Goal: Information Seeking & Learning: Learn about a topic

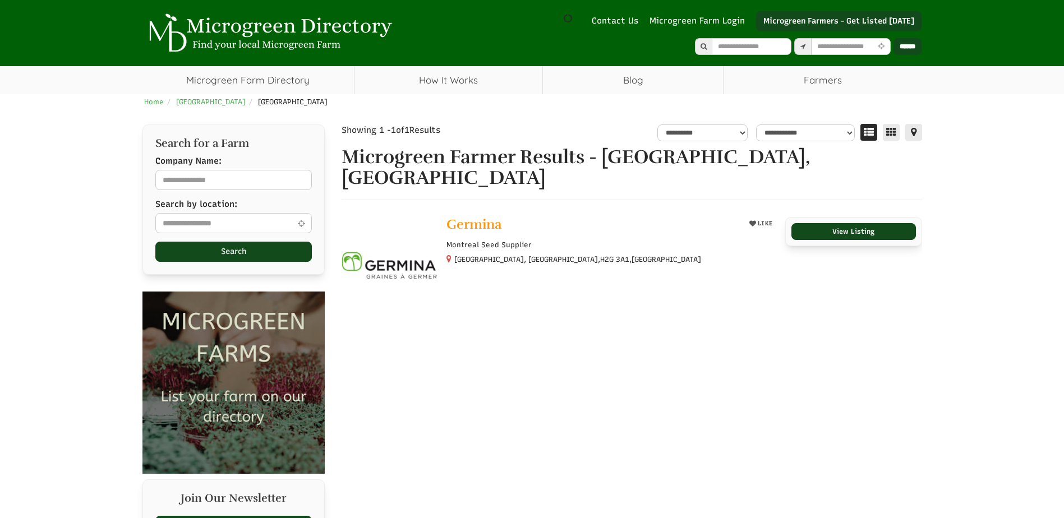
click at [325, 32] on img at bounding box center [268, 32] width 252 height 39
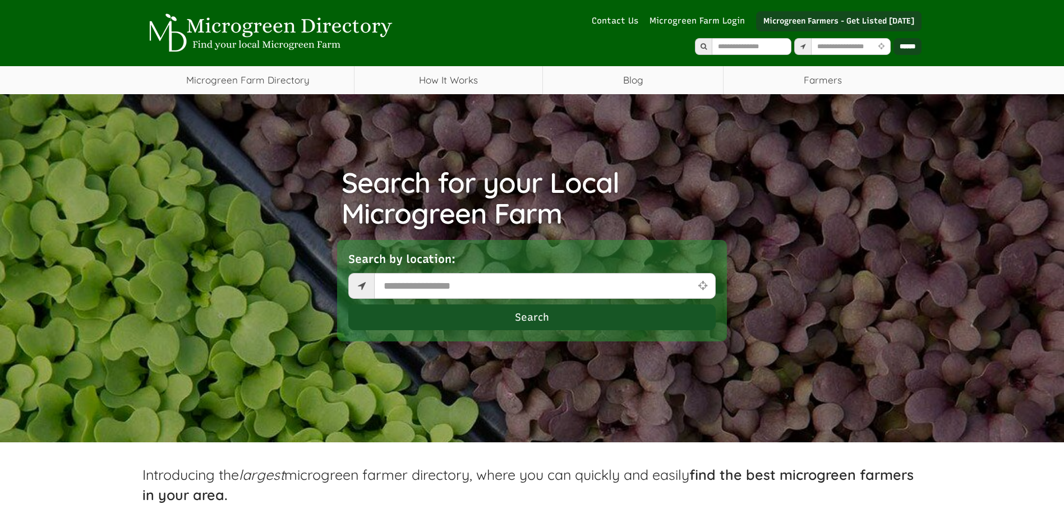
select select "Language Translate Widget"
click at [560, 289] on input "text" at bounding box center [545, 286] width 342 height 26
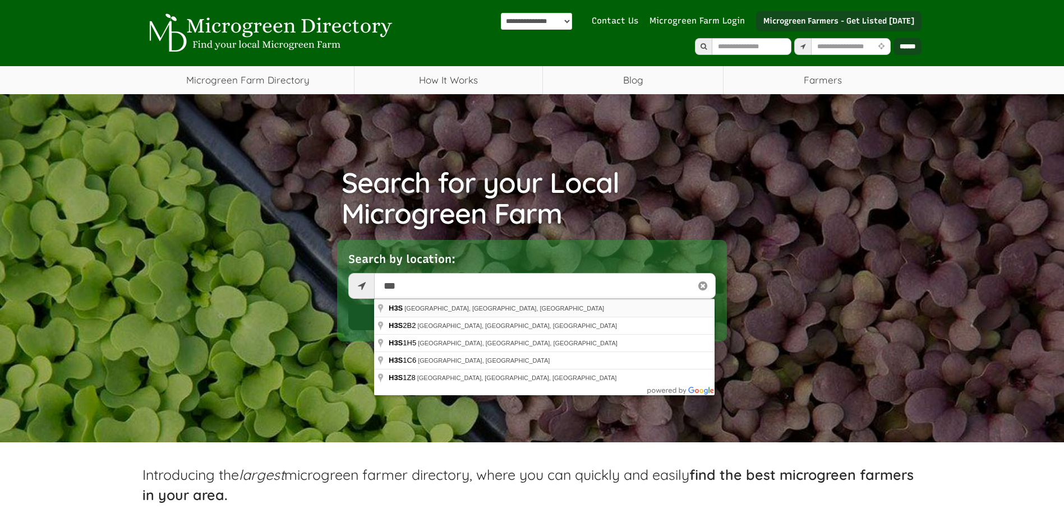
type input "**********"
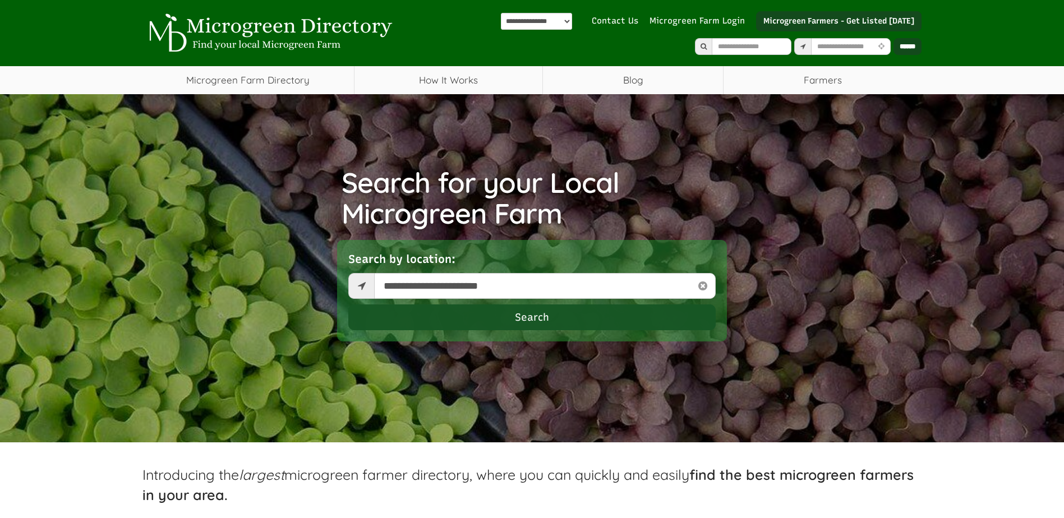
click at [549, 313] on button "Search" at bounding box center [531, 318] width 367 height 26
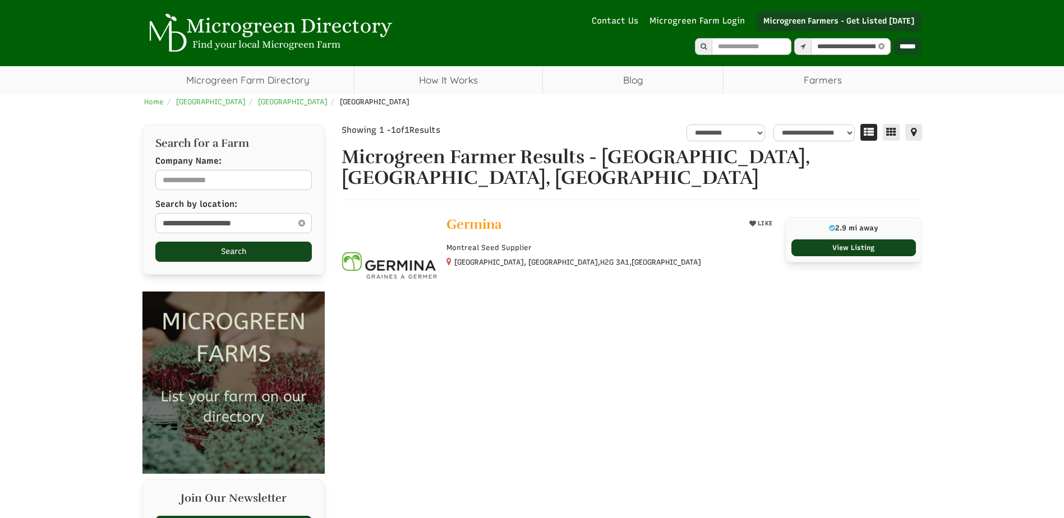
select select "********"
select select "Language Translate Widget"
click at [299, 226] on icon at bounding box center [301, 222] width 12 height 13
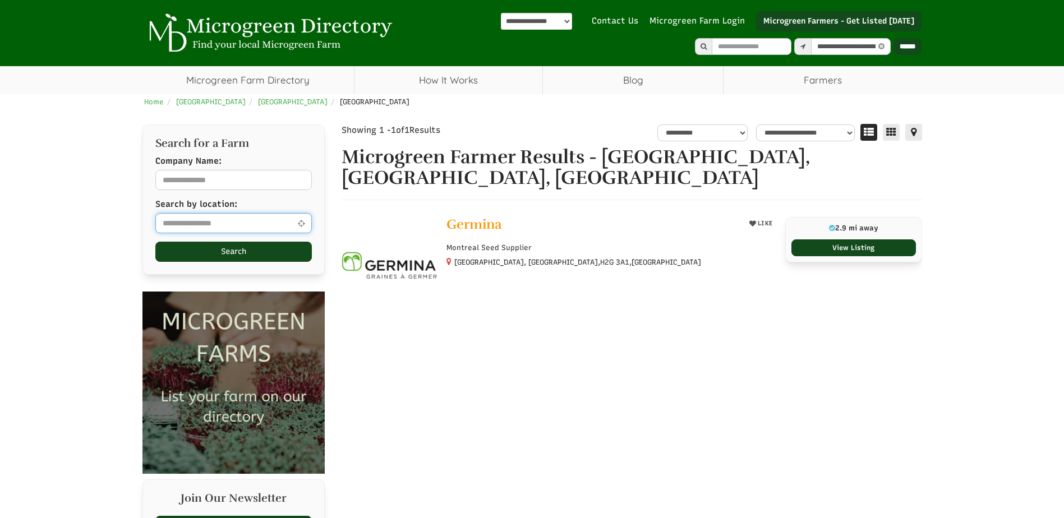
click at [250, 221] on input "text" at bounding box center [233, 223] width 156 height 20
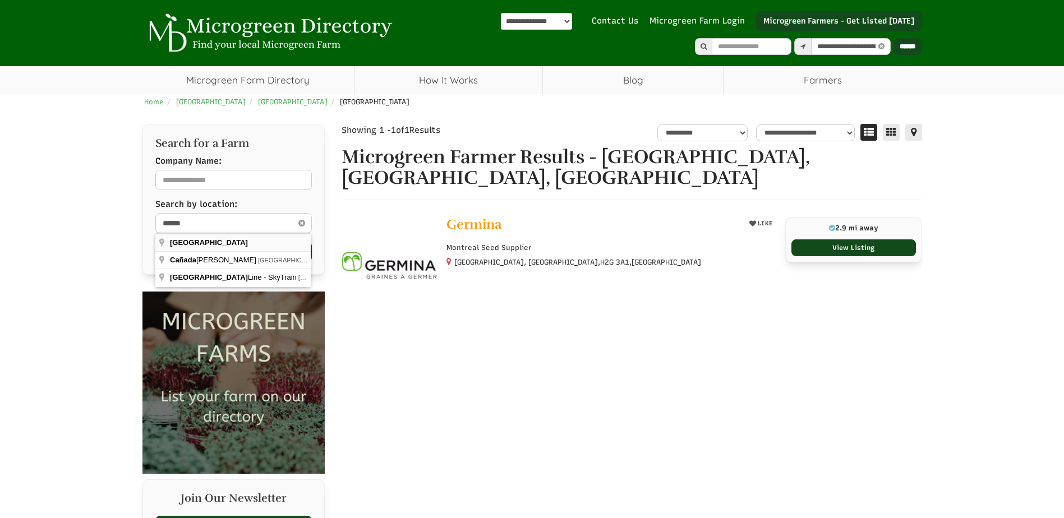
type input "******"
click at [195, 261] on button "Search" at bounding box center [233, 252] width 156 height 20
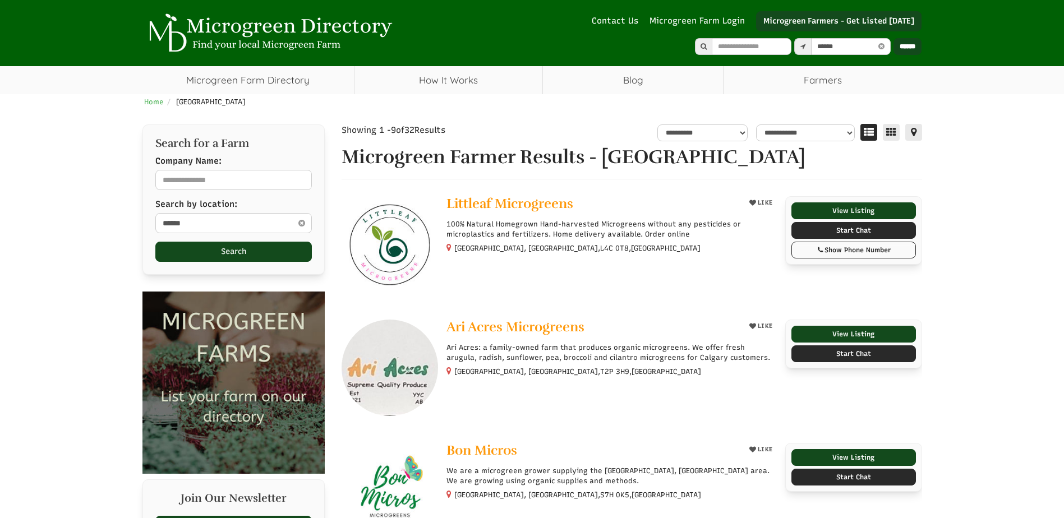
select select "Language Translate Widget"
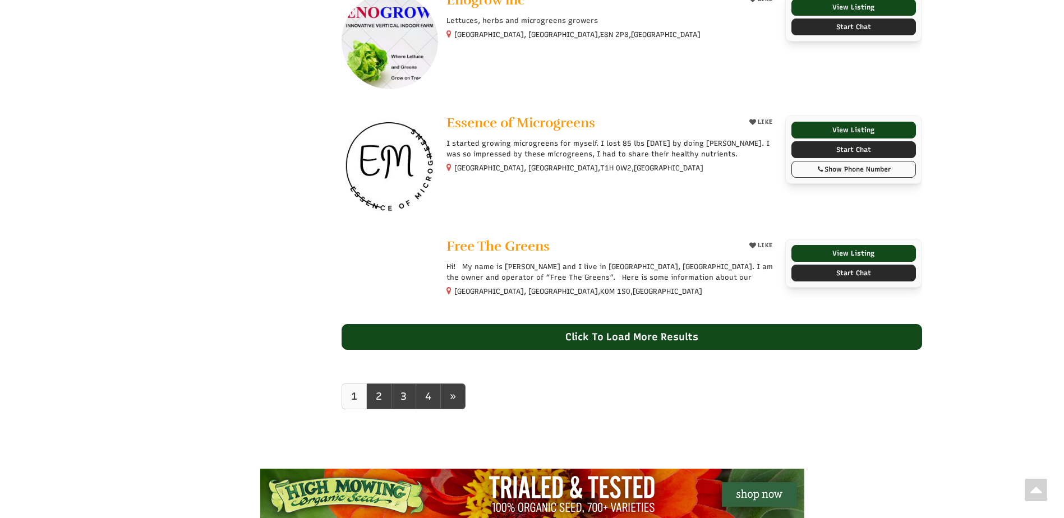
scroll to position [1087, 0]
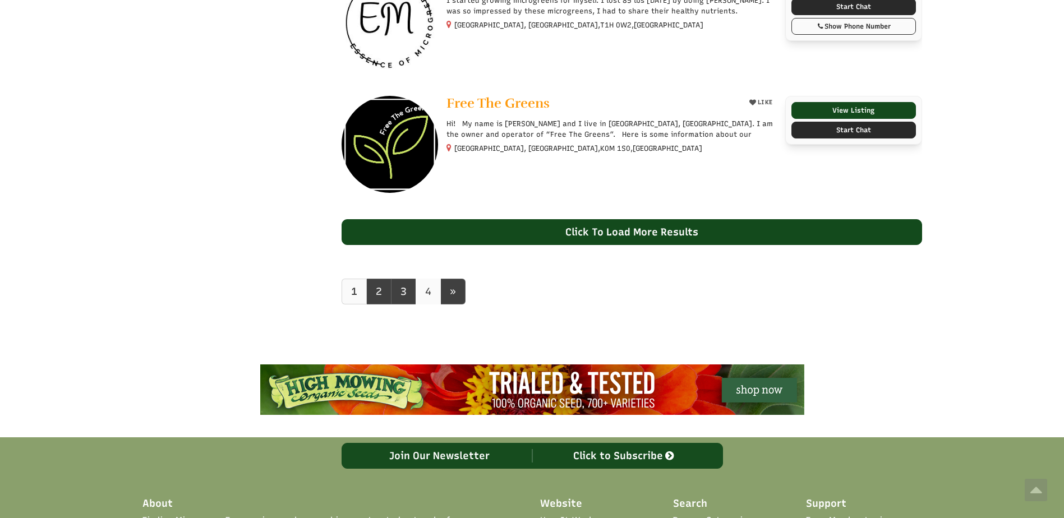
click at [435, 288] on link "4" at bounding box center [428, 292] width 25 height 26
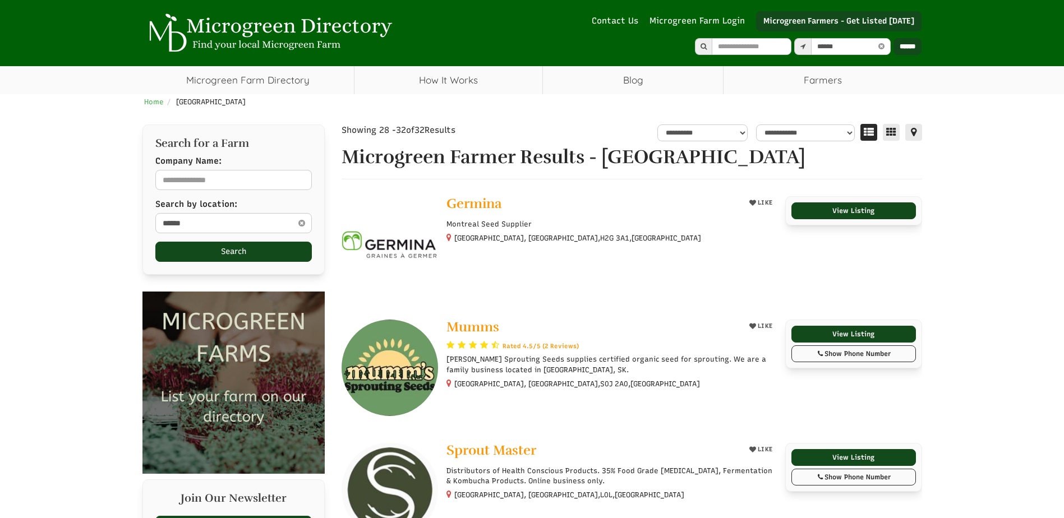
select select "Language Translate Widget"
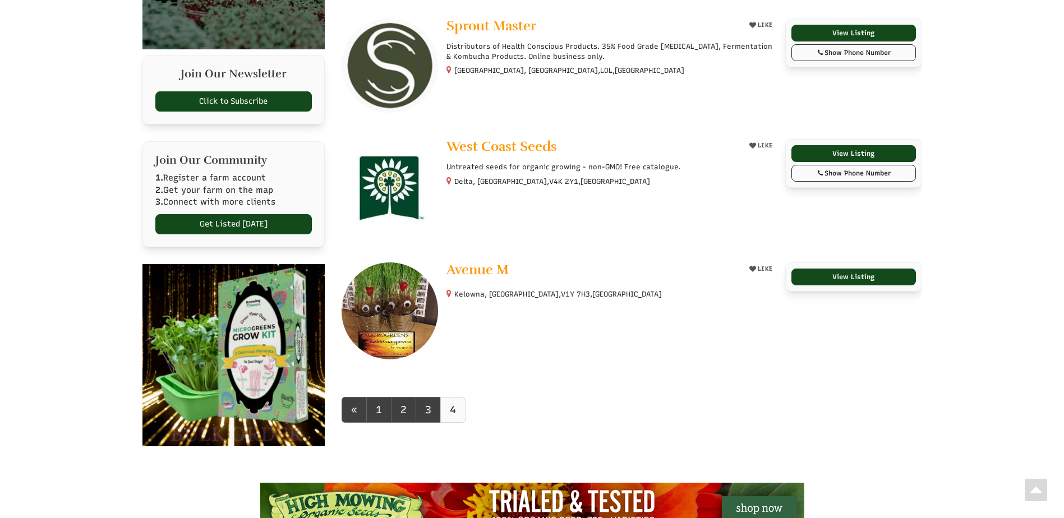
scroll to position [453, 0]
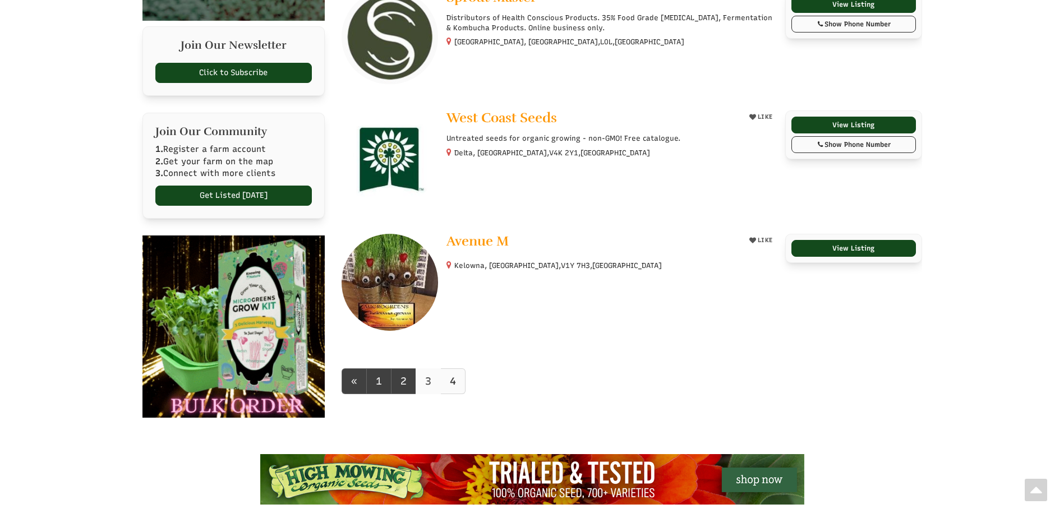
click at [424, 391] on link "3" at bounding box center [428, 381] width 25 height 26
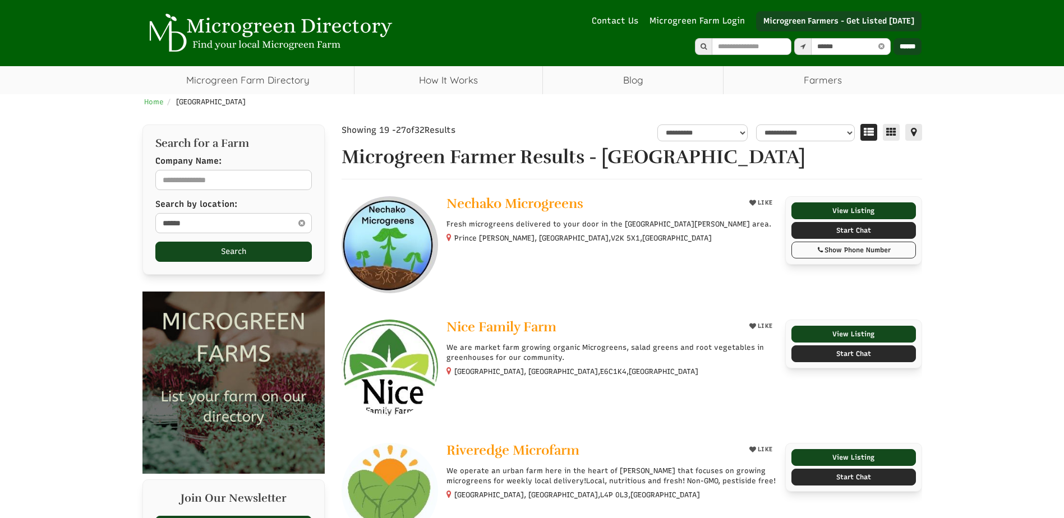
select select "Language Translate Widget"
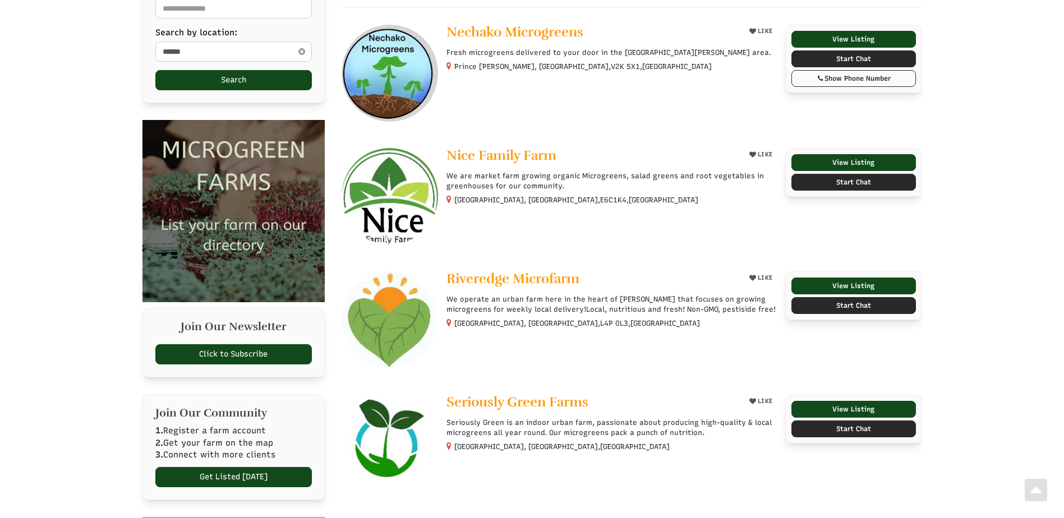
scroll to position [48, 0]
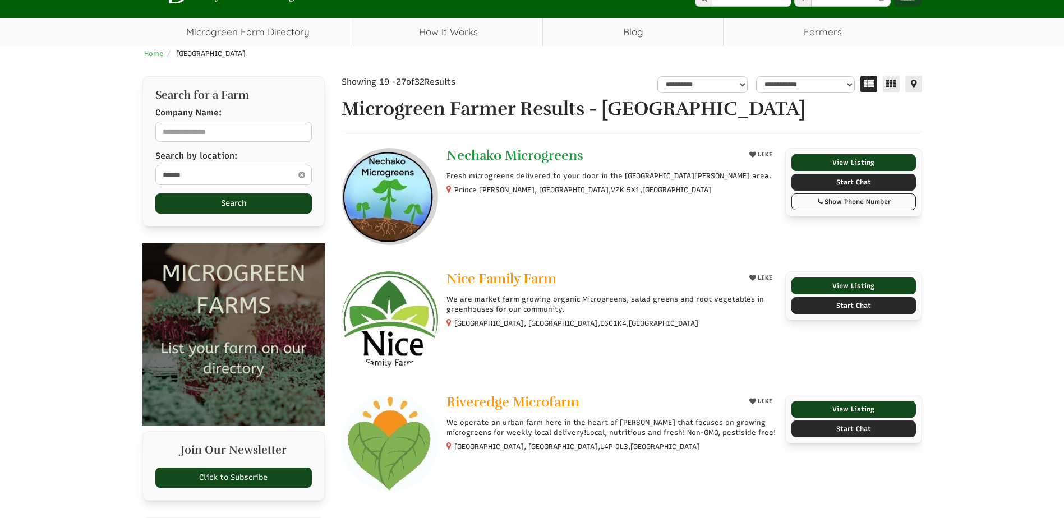
click at [543, 156] on span "Nechako Microgreens" at bounding box center [514, 155] width 137 height 17
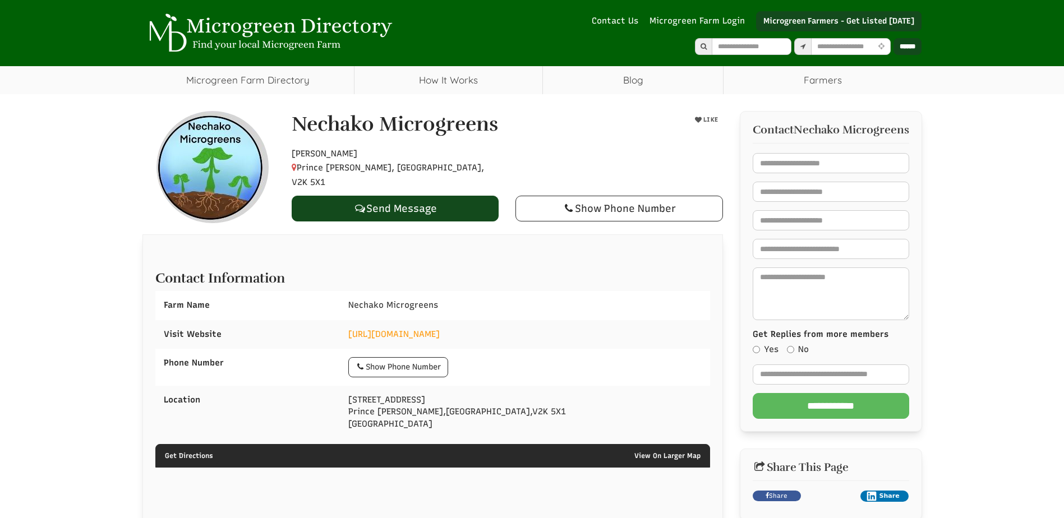
select select "Language Translate Widget"
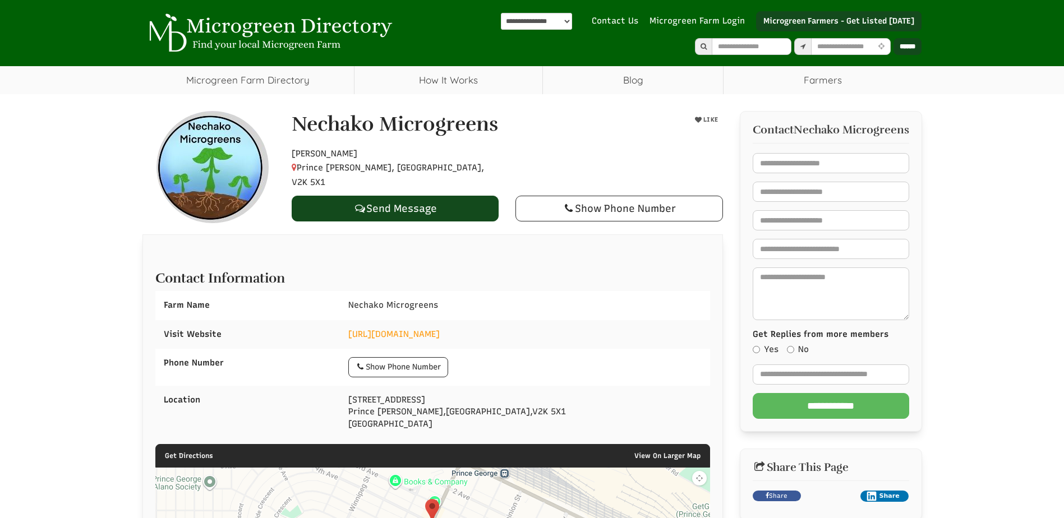
click at [297, 30] on img at bounding box center [268, 32] width 252 height 39
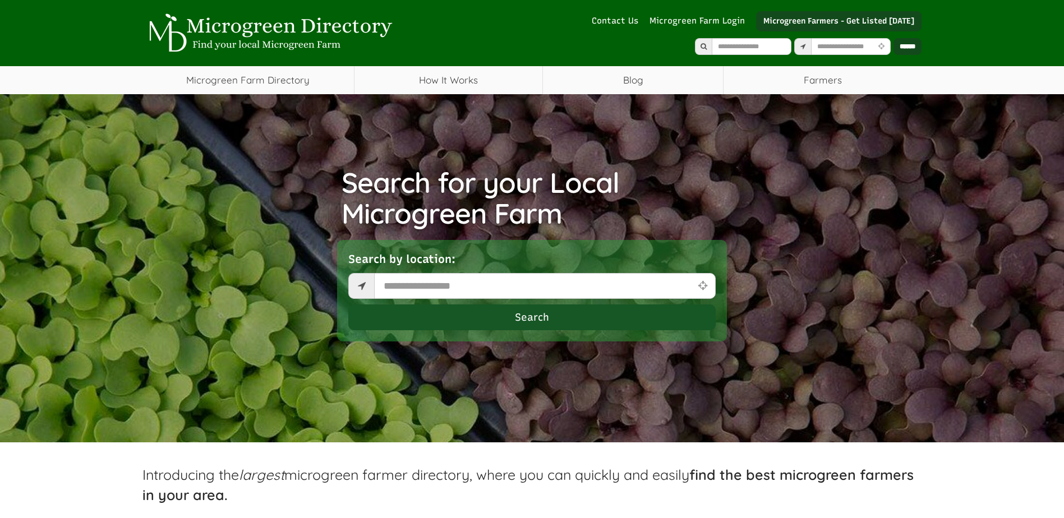
select select "Language Translate Widget"
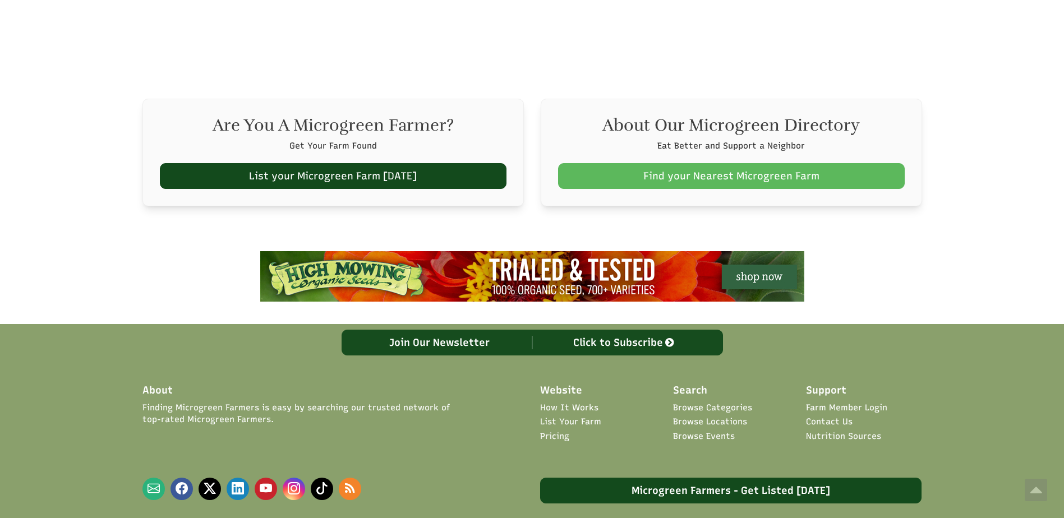
scroll to position [1552, 0]
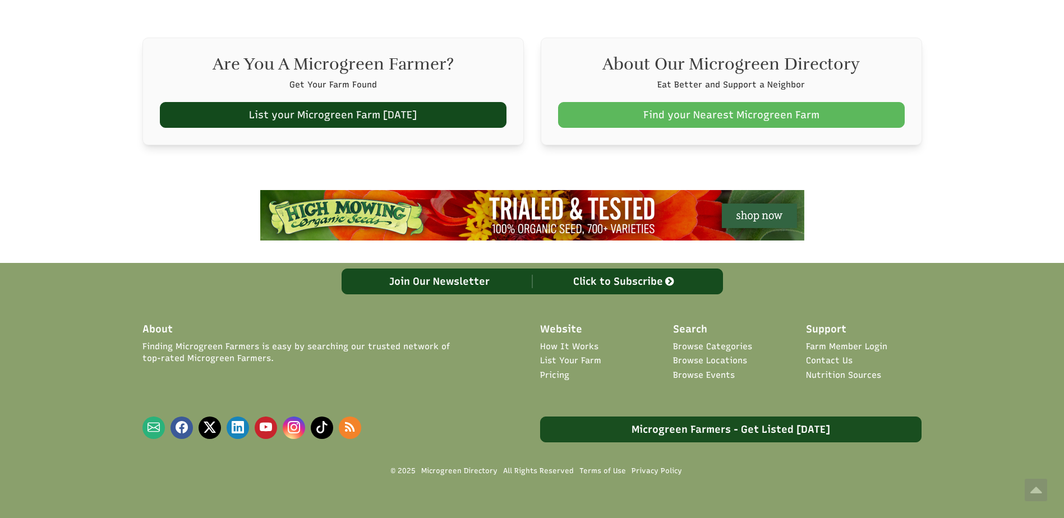
click at [745, 417] on link "Microgreen Farmers - Get Listed [DATE]" at bounding box center [730, 430] width 381 height 26
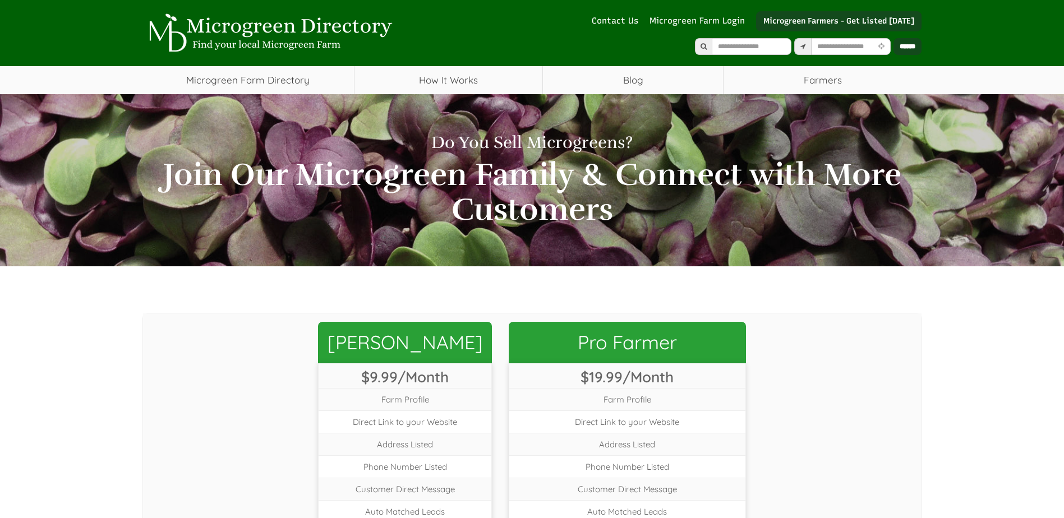
select select "Language Translate Widget"
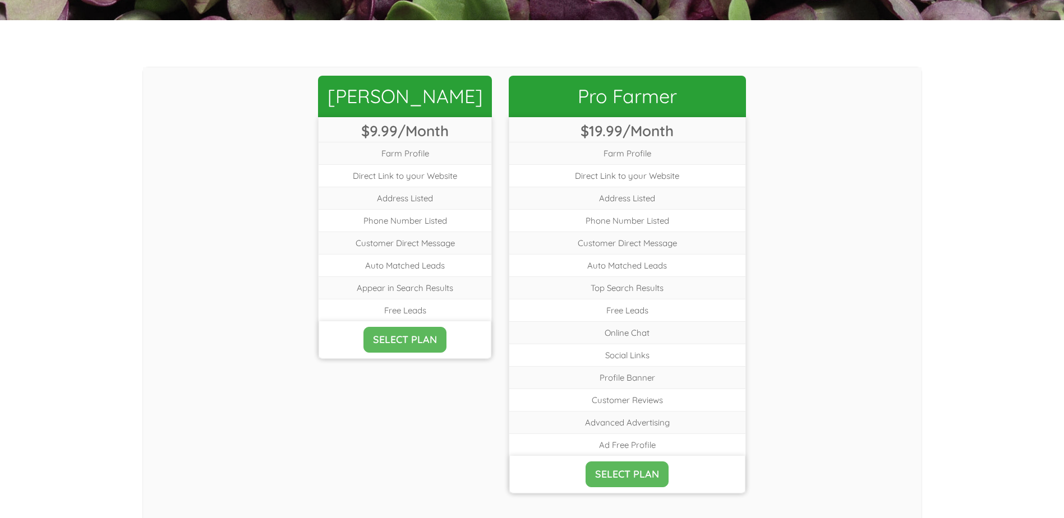
scroll to position [270, 0]
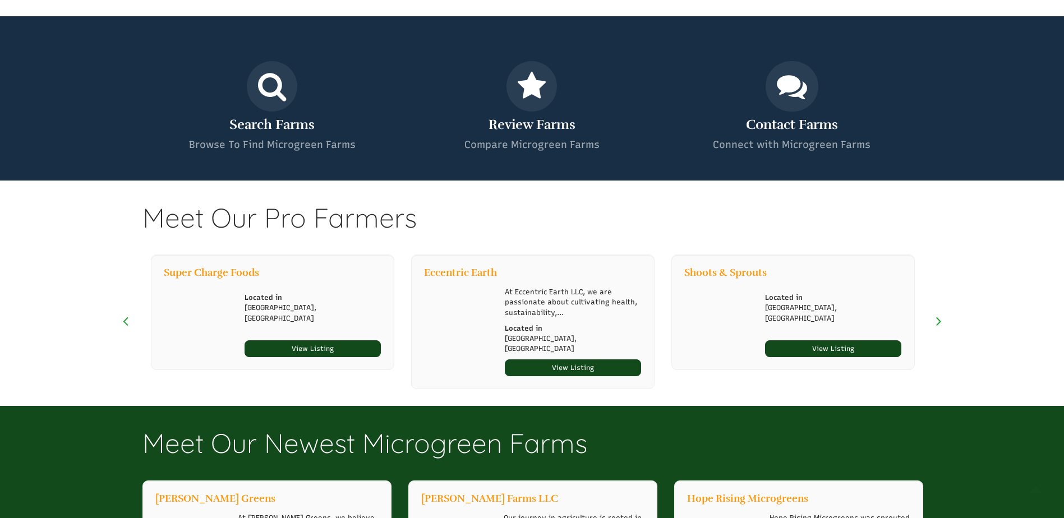
scroll to position [1552, 0]
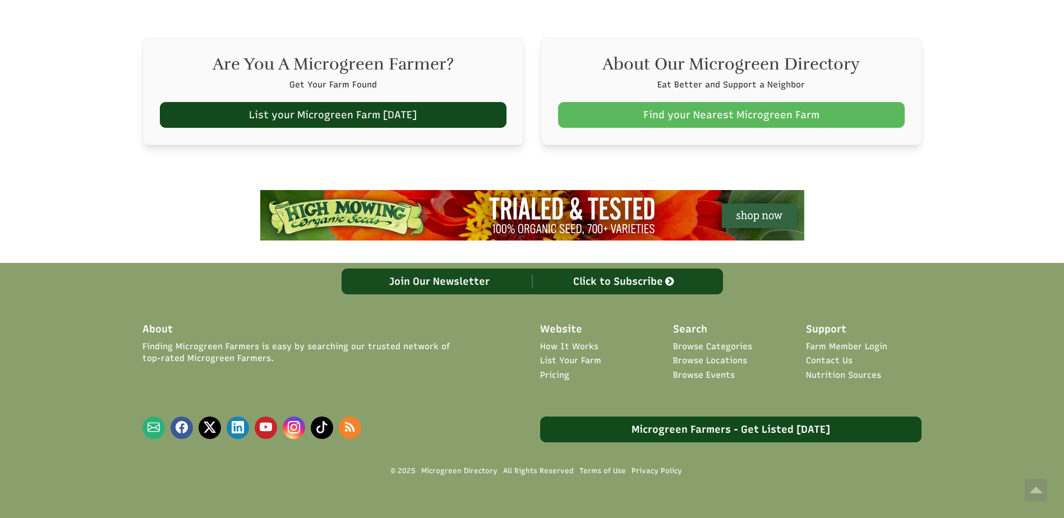
select select "Language Translate Widget"
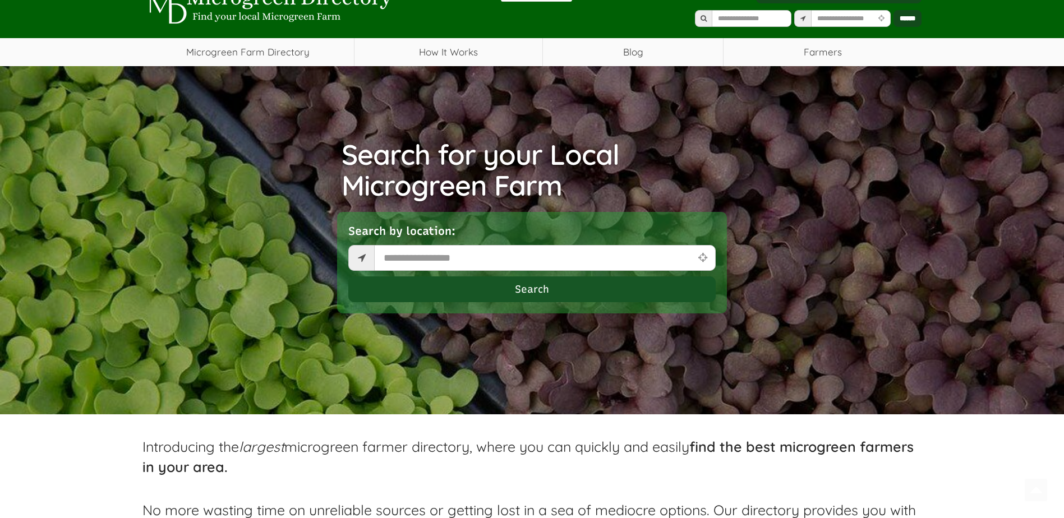
scroll to position [0, 0]
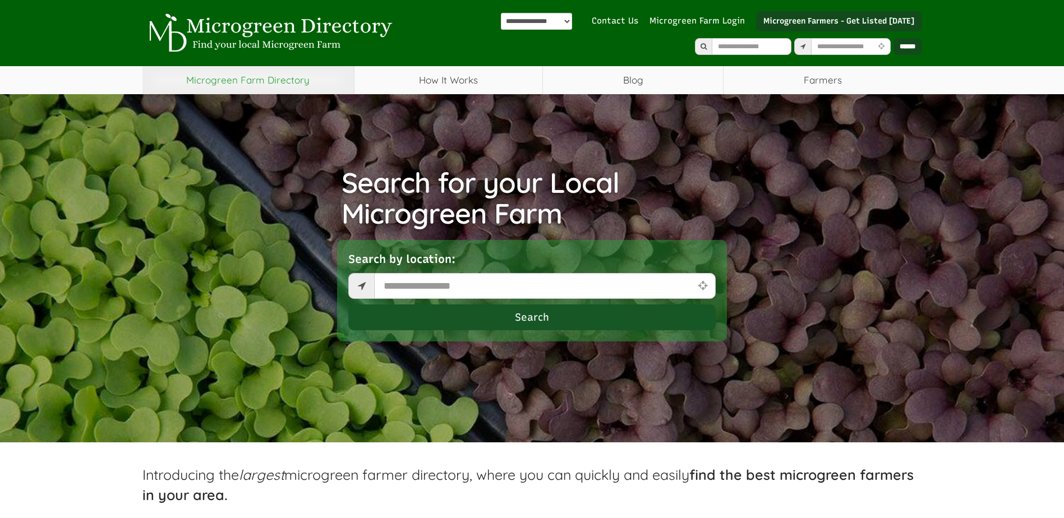
click at [280, 79] on link "Microgreen Farm Directory" at bounding box center [247, 80] width 211 height 28
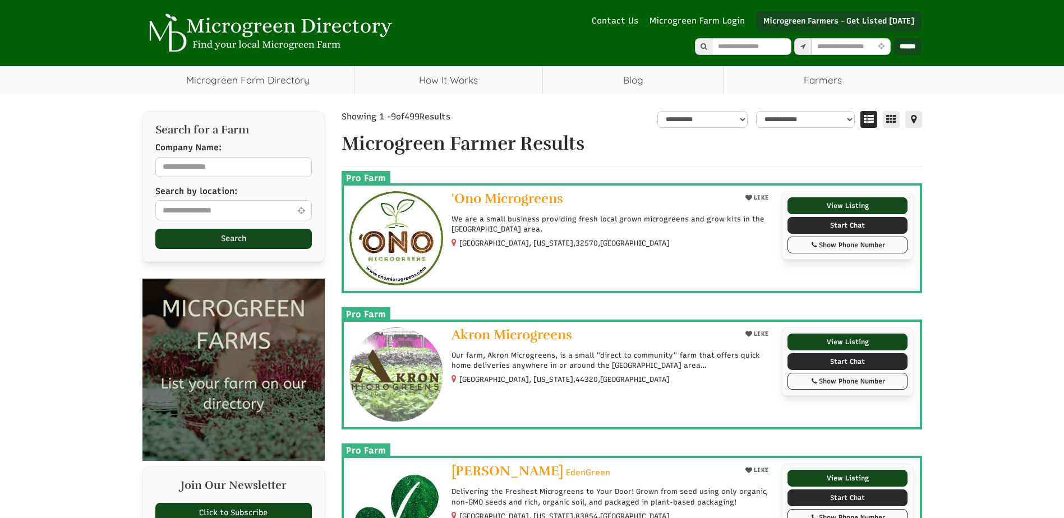
select select "Language Translate Widget"
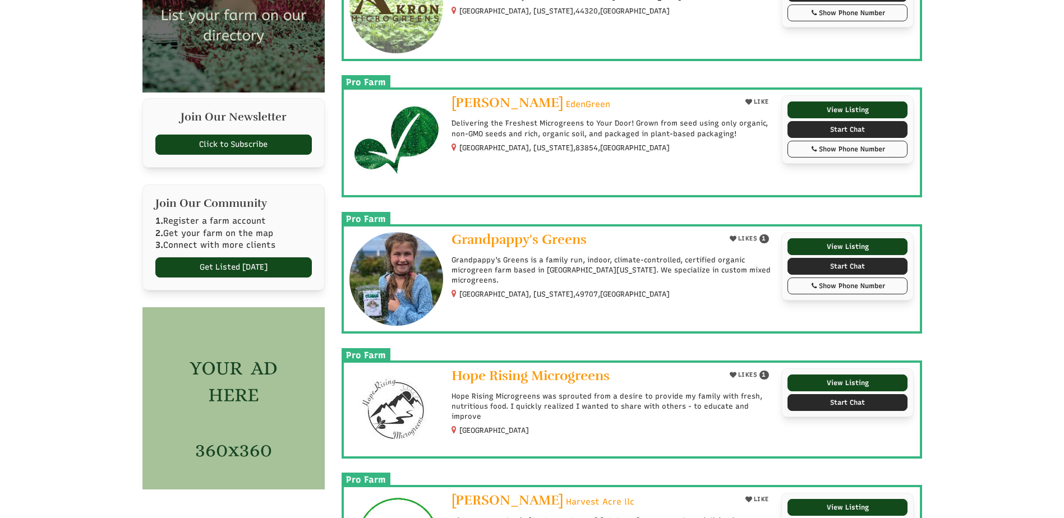
scroll to position [432, 0]
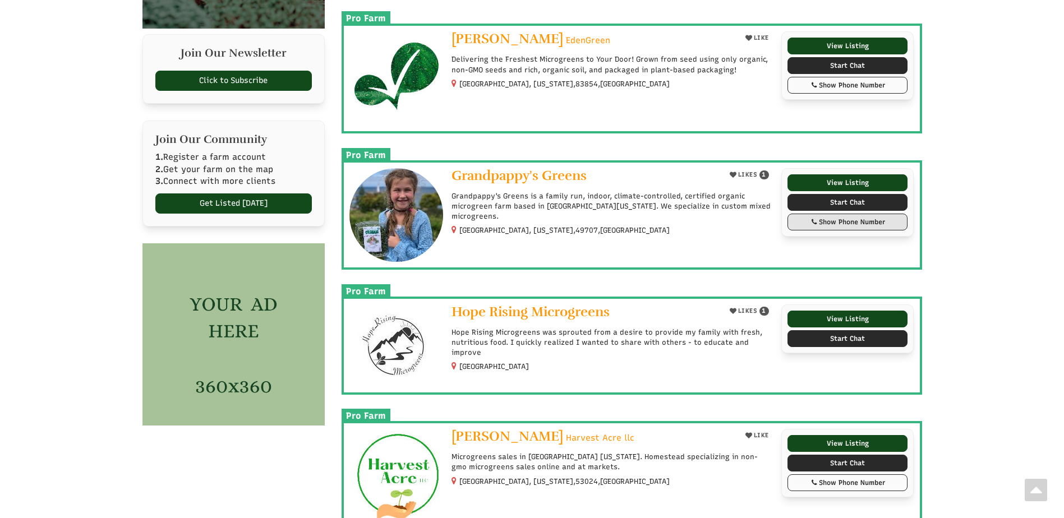
click at [881, 230] on span "Show Phone Number Call: [PHONE_NUMBER]" at bounding box center [847, 222] width 121 height 17
click at [837, 222] on div "Show Phone Number" at bounding box center [848, 222] width 108 height 10
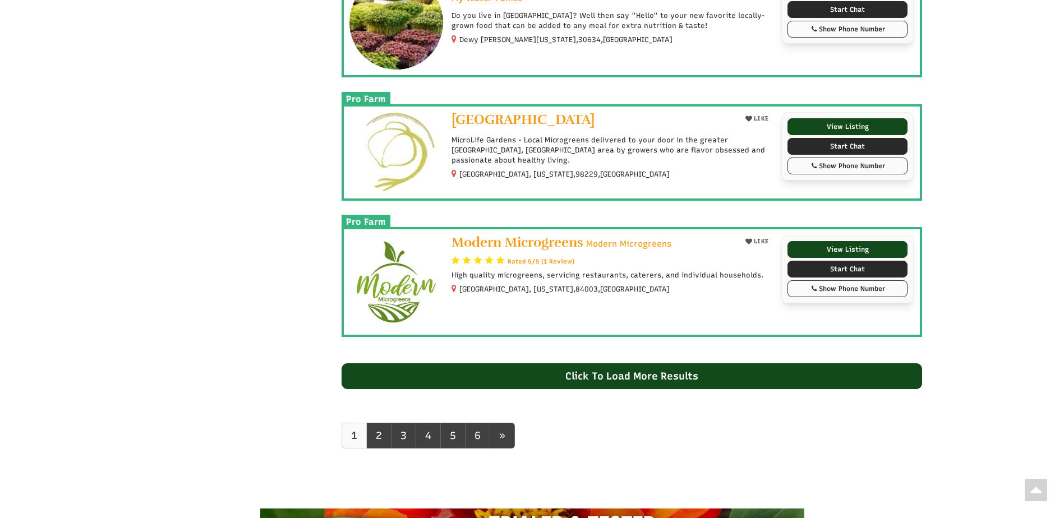
scroll to position [1025, 0]
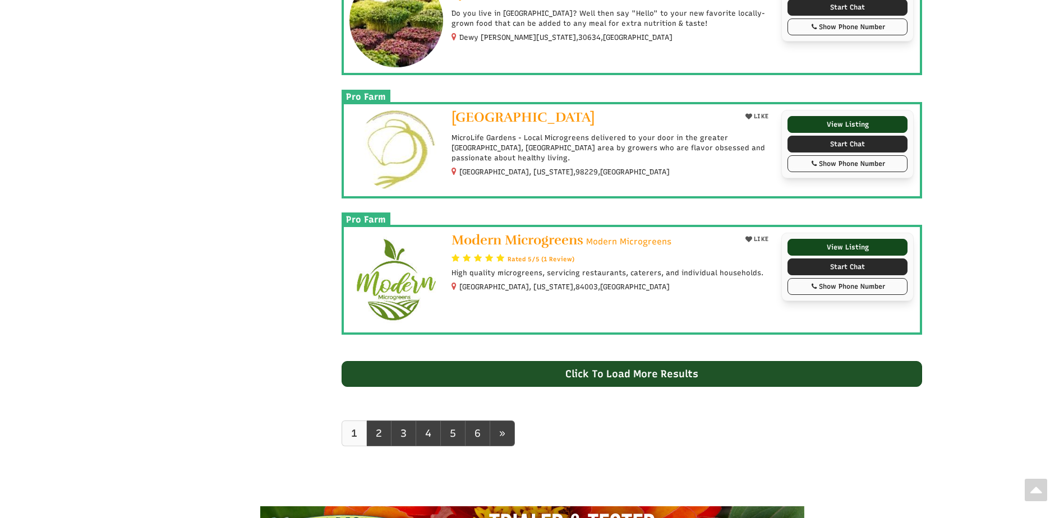
click at [711, 367] on div "Click To Load More Results" at bounding box center [632, 374] width 580 height 26
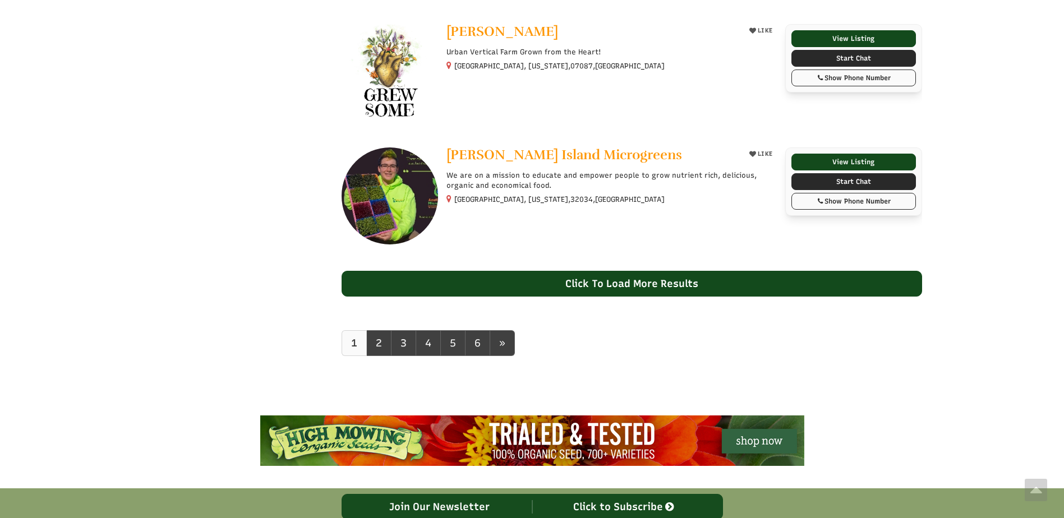
scroll to position [2320, 0]
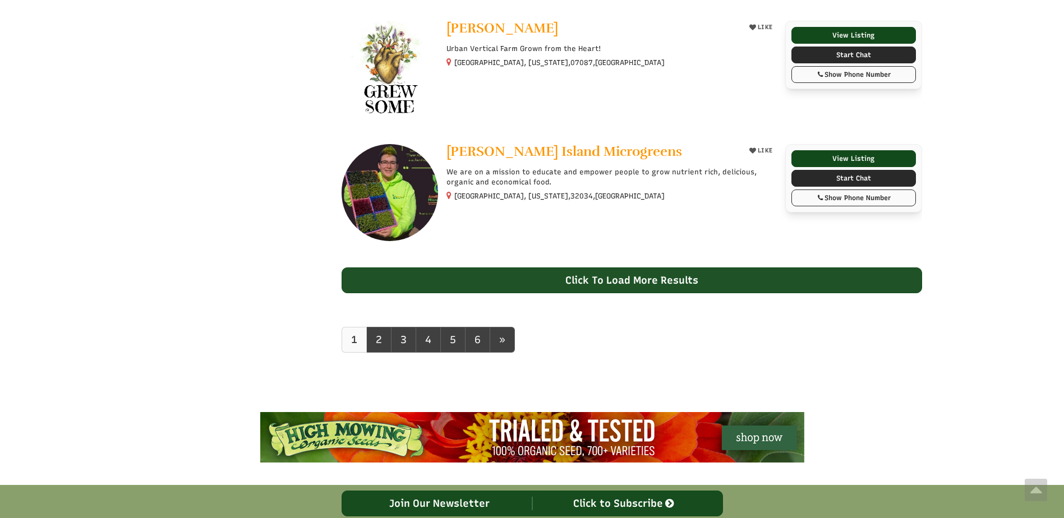
click at [752, 283] on div "Click To Load More Results" at bounding box center [632, 281] width 580 height 26
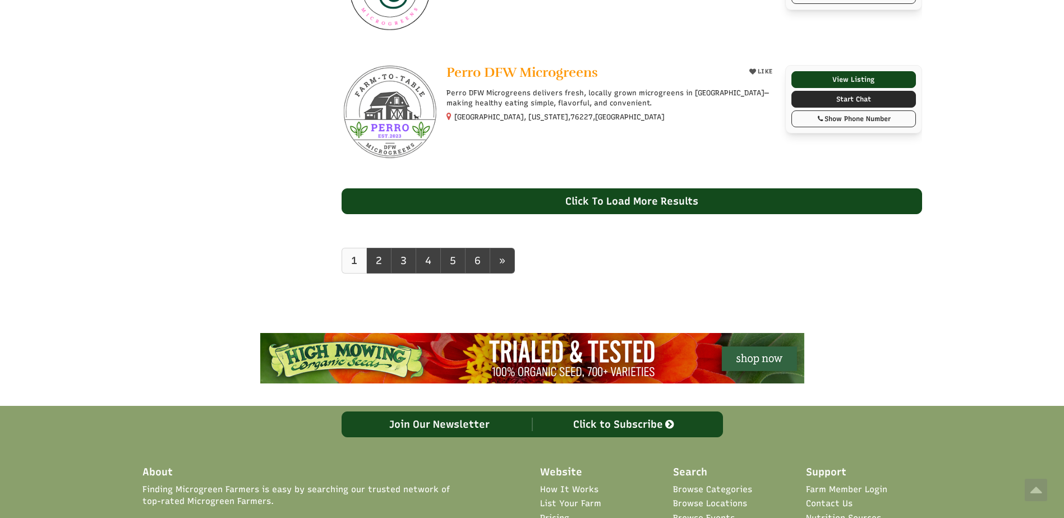
scroll to position [3516, 0]
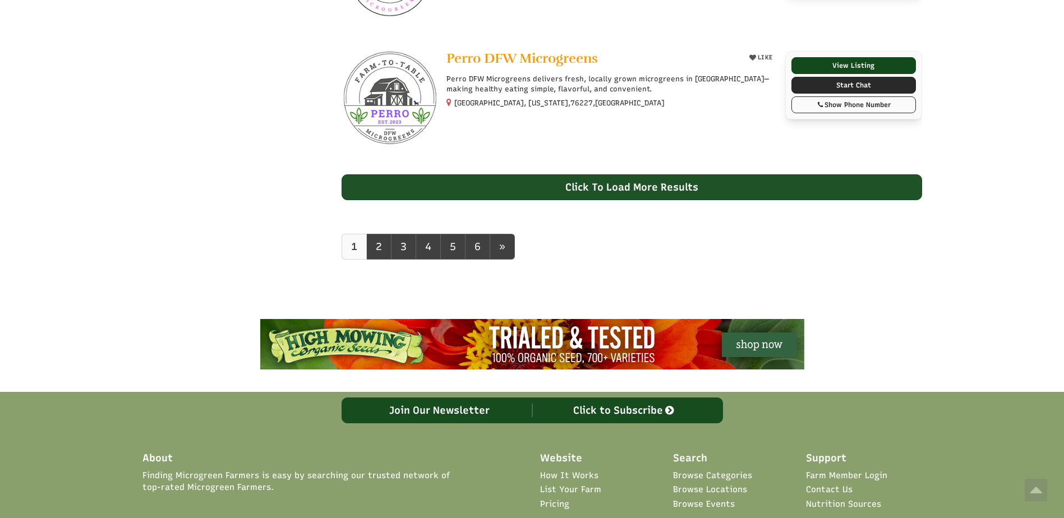
click at [702, 187] on div "Click To Load More Results" at bounding box center [632, 187] width 580 height 26
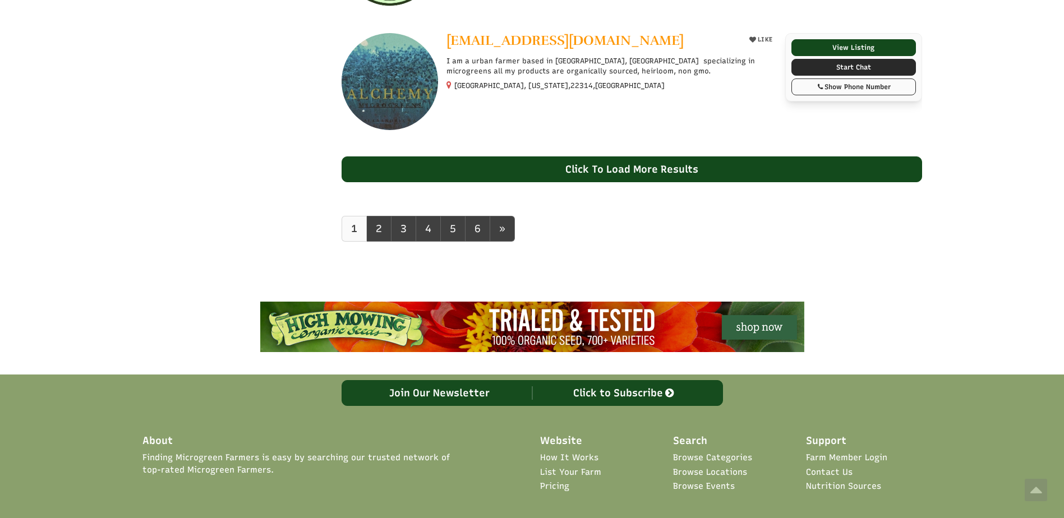
scroll to position [4776, 0]
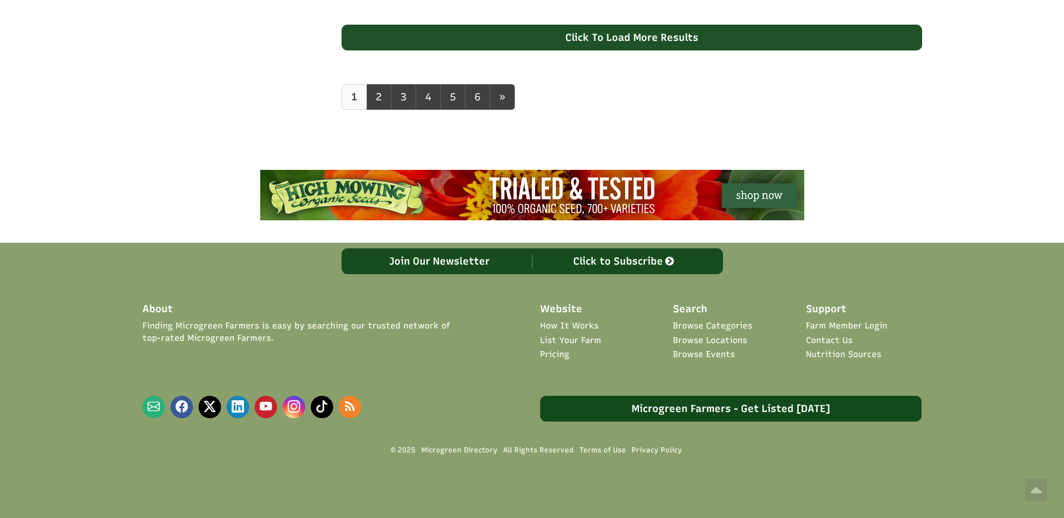
click at [626, 41] on div "Click To Load More Results" at bounding box center [632, 38] width 580 height 26
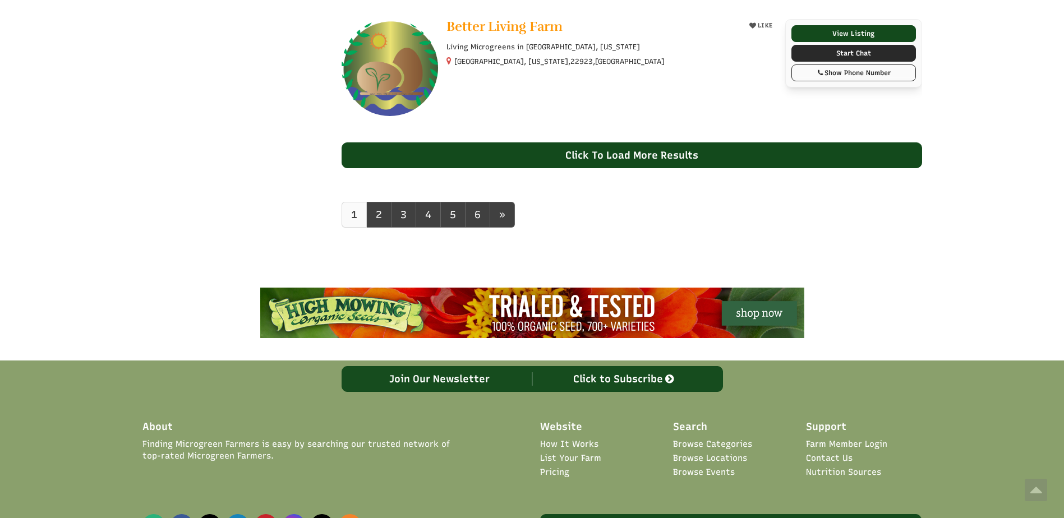
scroll to position [5805, 0]
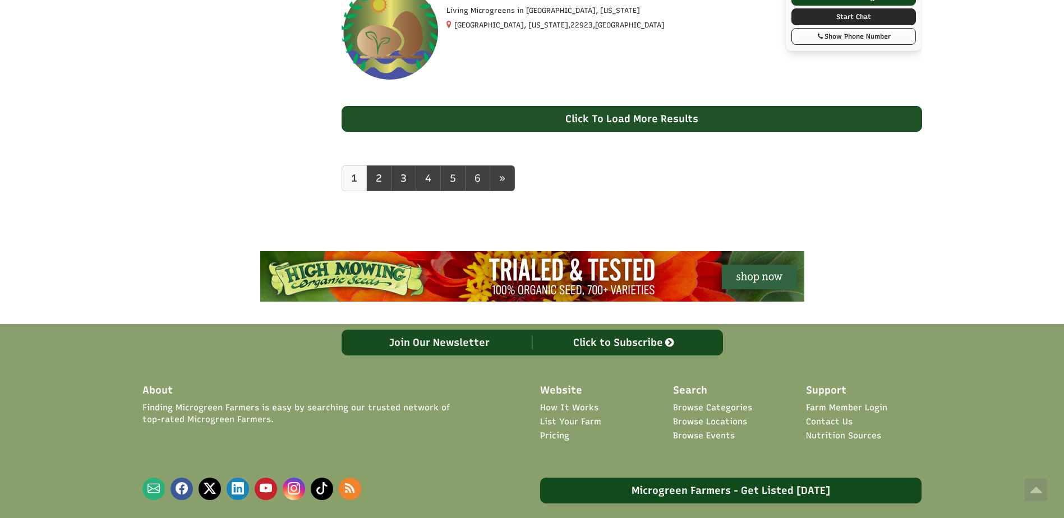
click at [661, 121] on div "Click To Load More Results" at bounding box center [632, 119] width 580 height 26
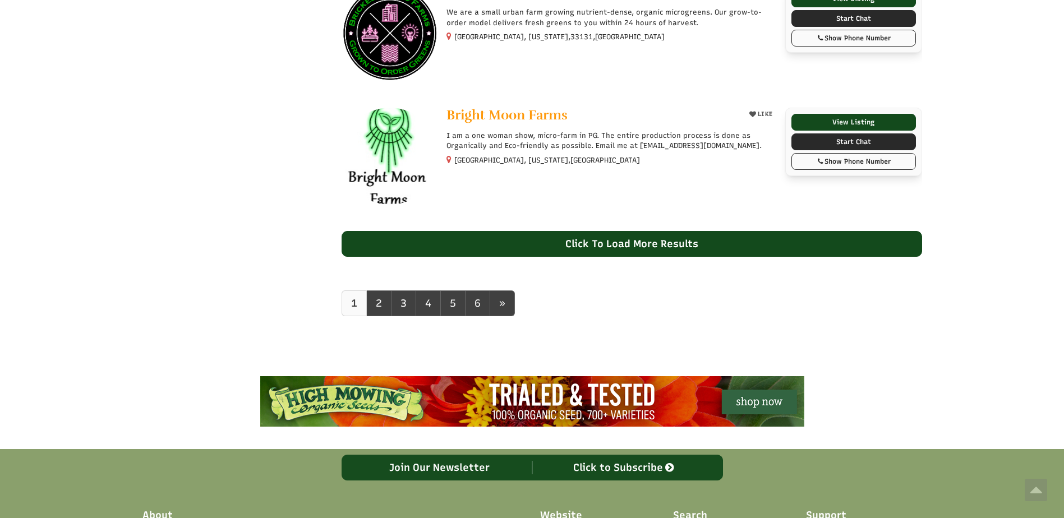
scroll to position [6966, 0]
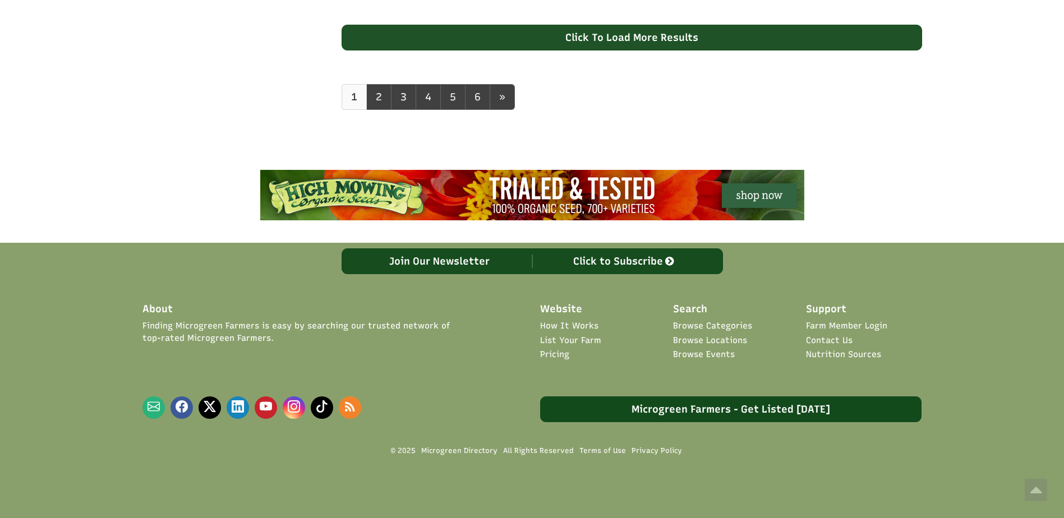
click at [703, 42] on div "Click To Load More Results" at bounding box center [632, 38] width 580 height 26
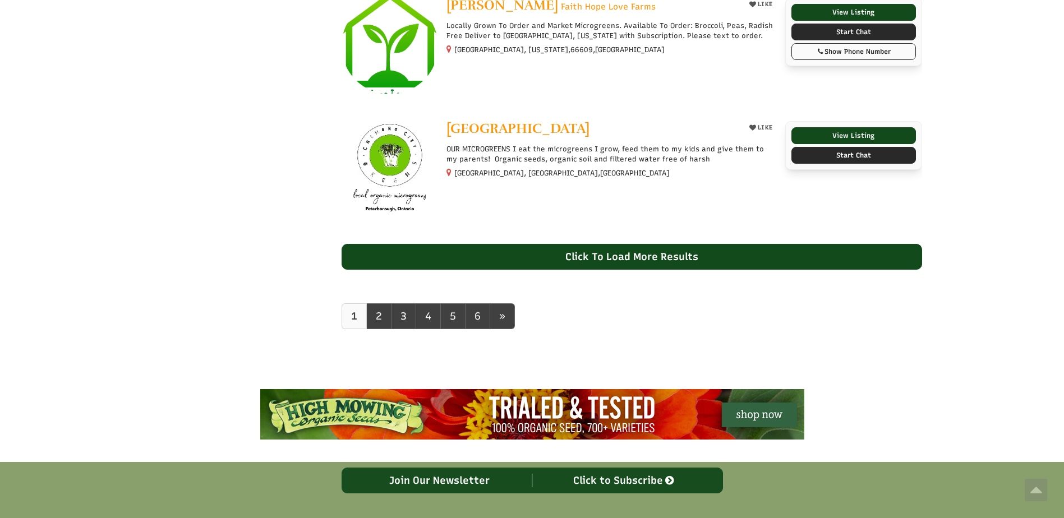
scroll to position [8076, 0]
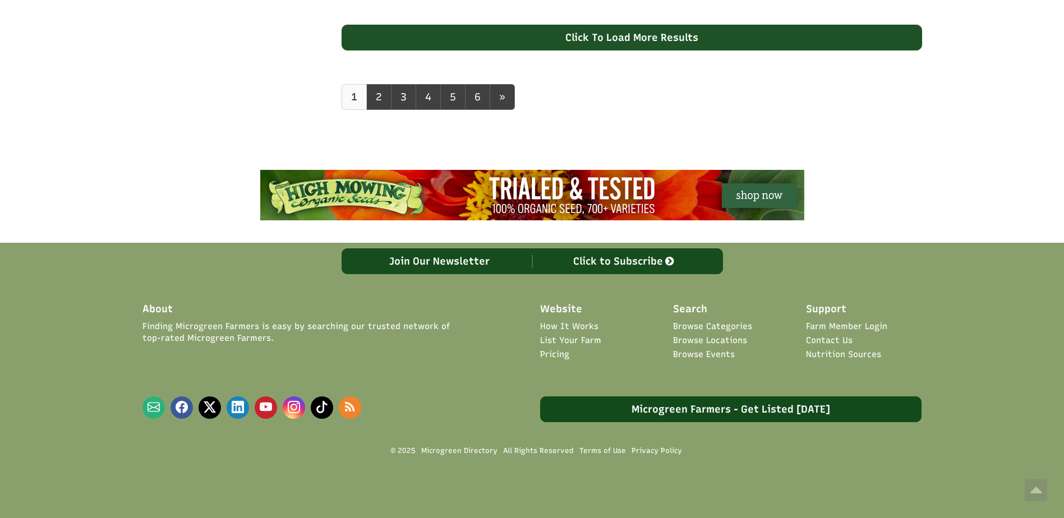
click at [684, 45] on div "Click To Load More Results" at bounding box center [632, 38] width 580 height 26
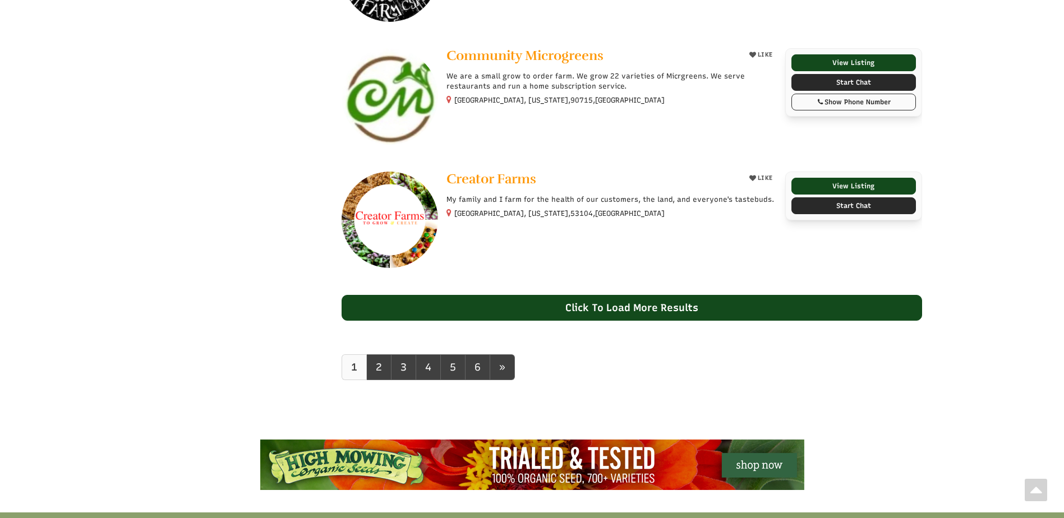
scroll to position [9186, 0]
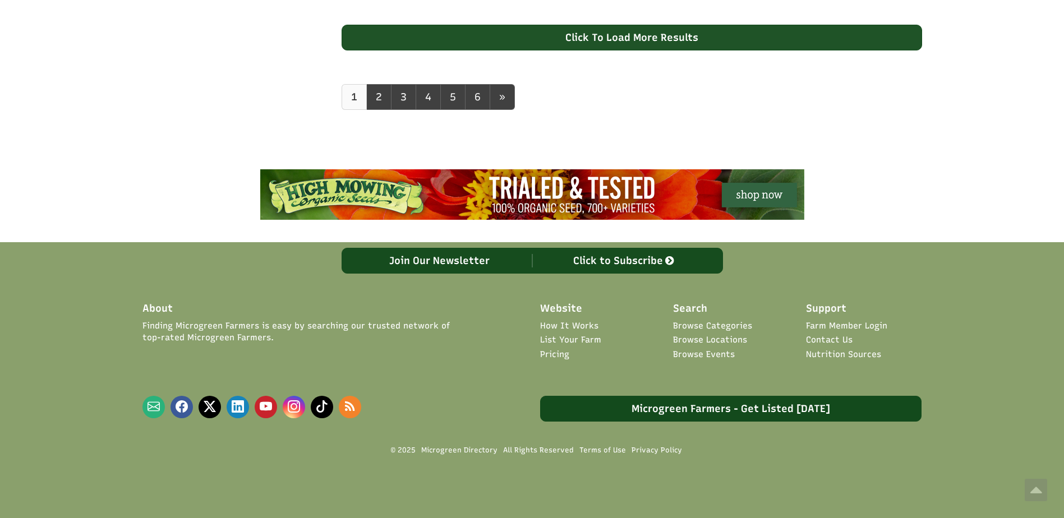
click at [678, 43] on div "Click To Load More Results" at bounding box center [632, 38] width 580 height 26
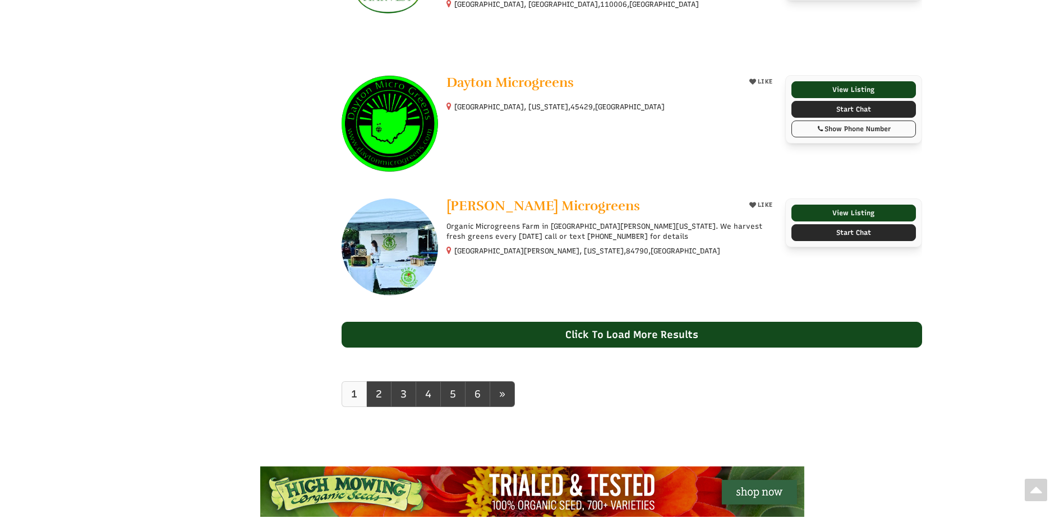
scroll to position [10110, 0]
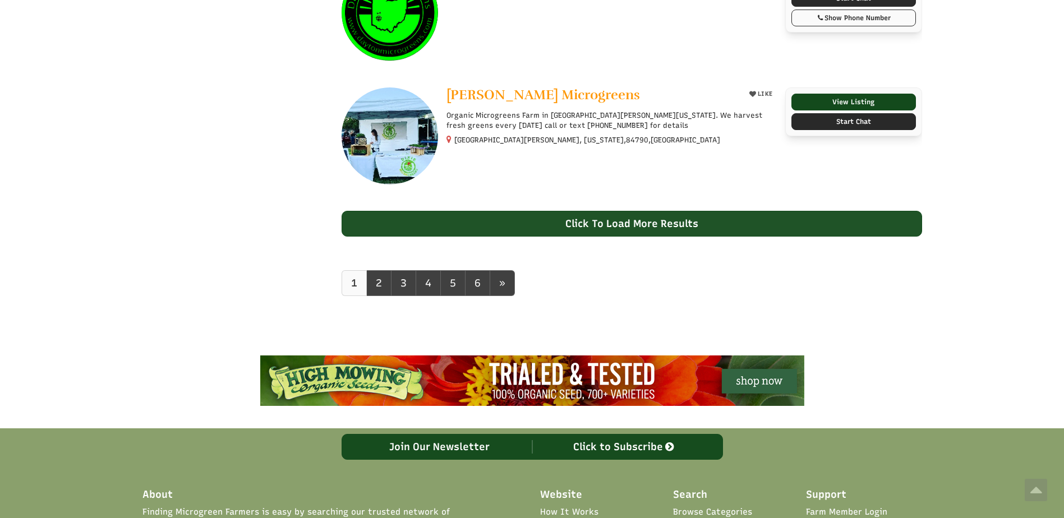
click at [657, 222] on div "Click To Load More Results" at bounding box center [632, 224] width 580 height 26
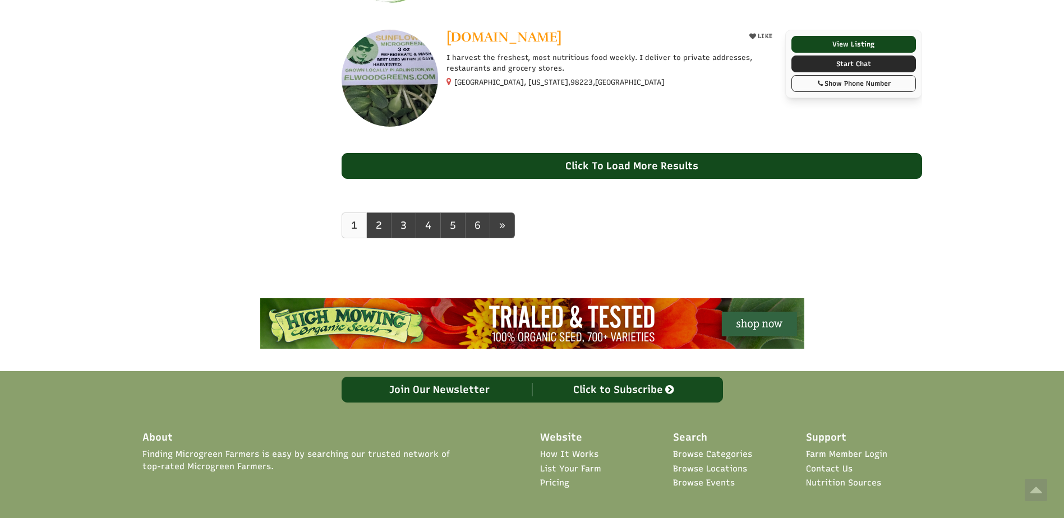
scroll to position [11291, 0]
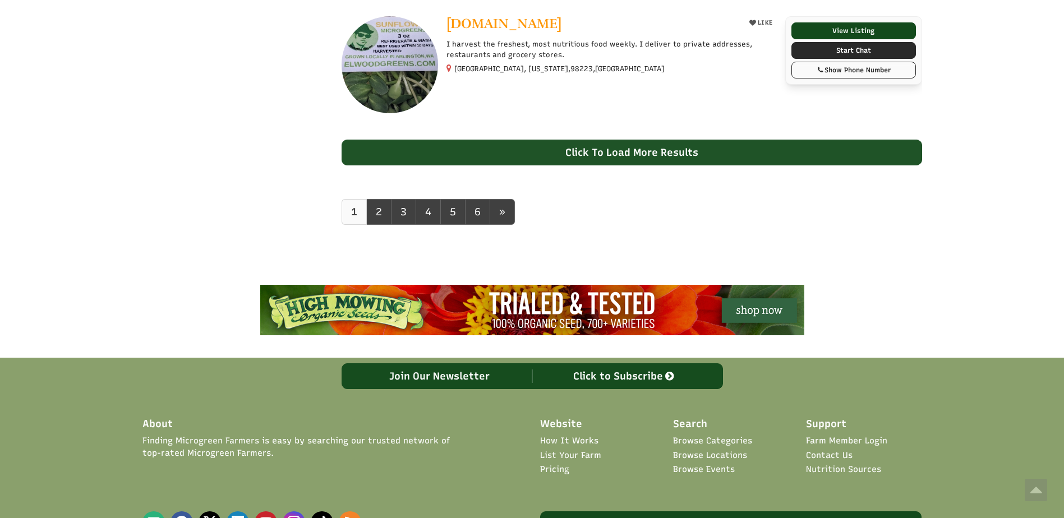
click at [660, 149] on div "Click To Load More Results" at bounding box center [632, 153] width 580 height 26
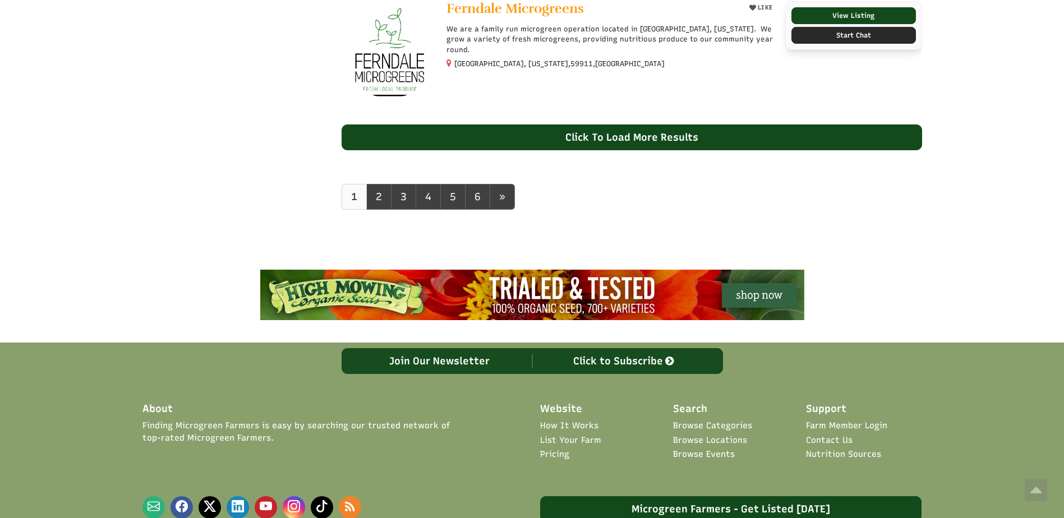
scroll to position [12448, 0]
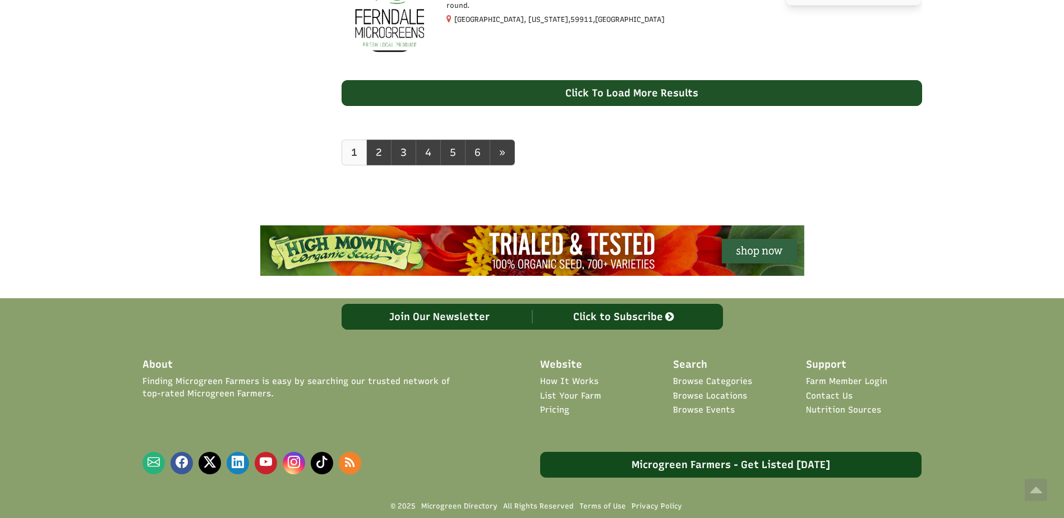
click at [655, 99] on div "Click To Load More Results" at bounding box center [632, 93] width 580 height 26
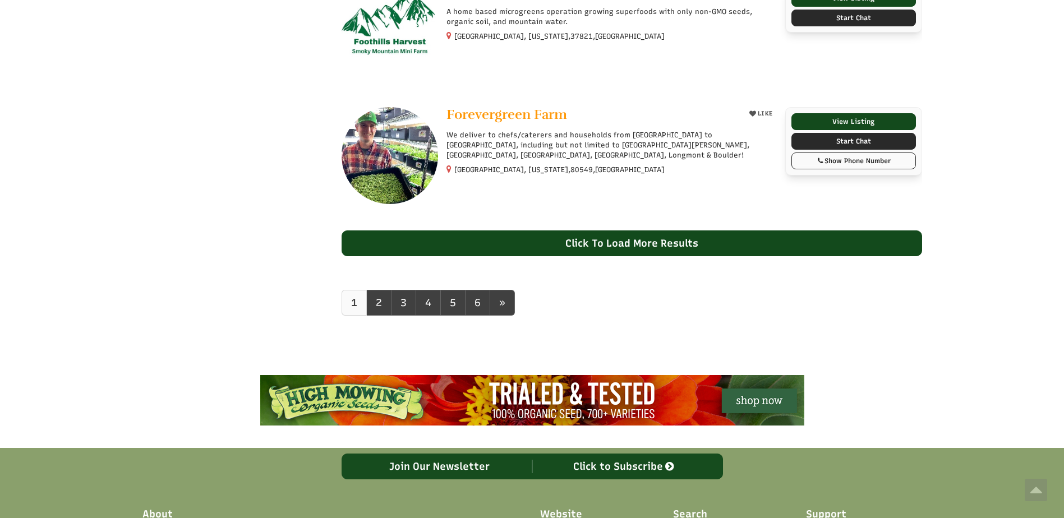
scroll to position [13540, 0]
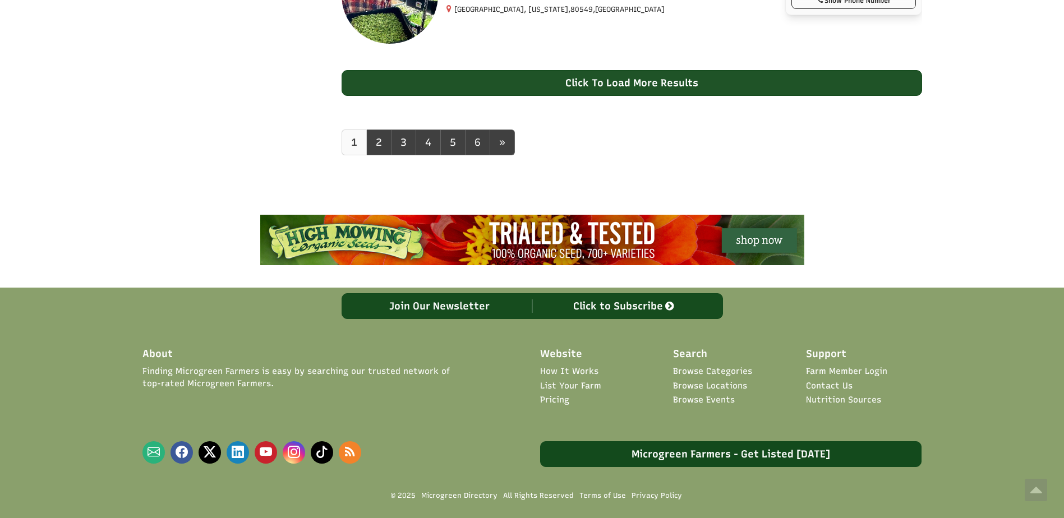
click at [634, 90] on div "Click To Load More Results" at bounding box center [632, 83] width 580 height 26
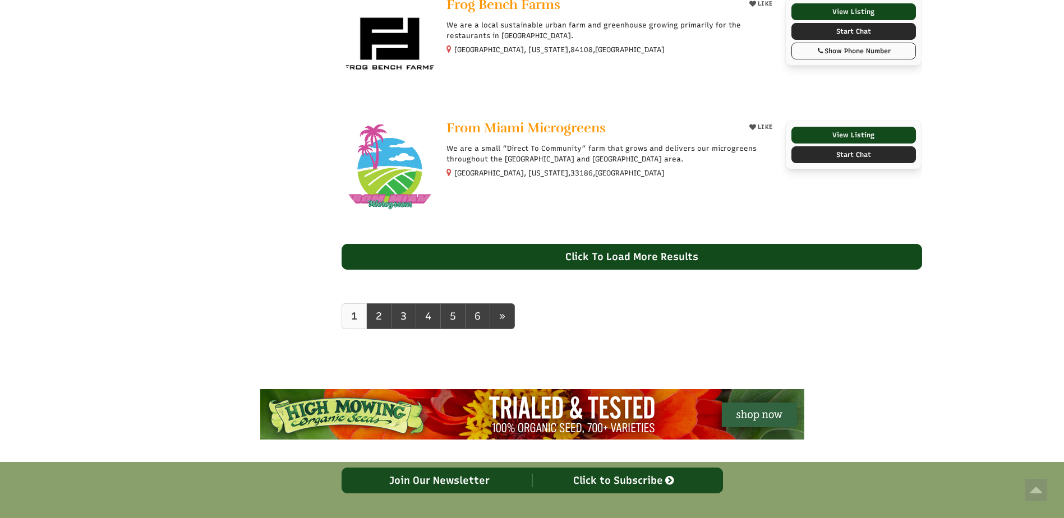
scroll to position [14580, 0]
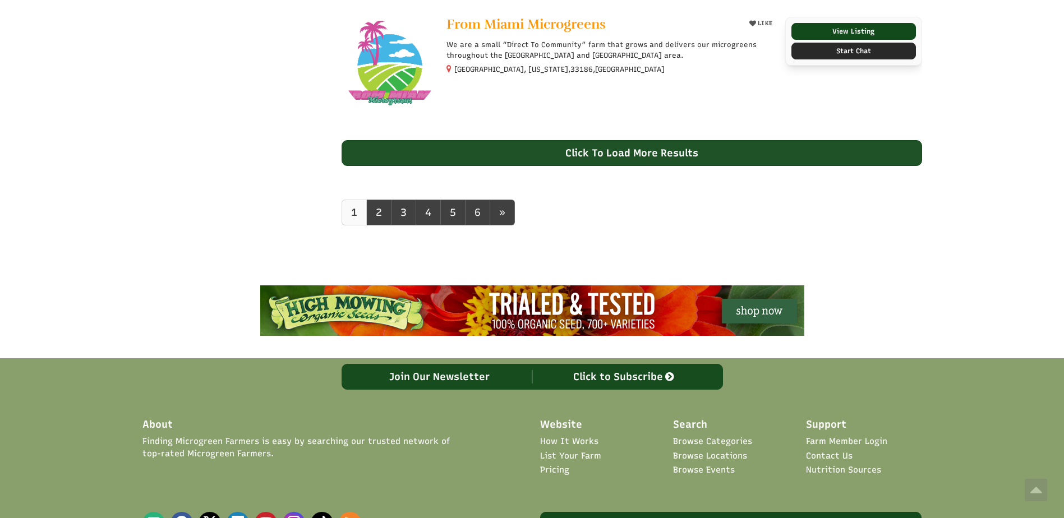
click at [702, 150] on div "Click To Load More Results" at bounding box center [632, 153] width 580 height 26
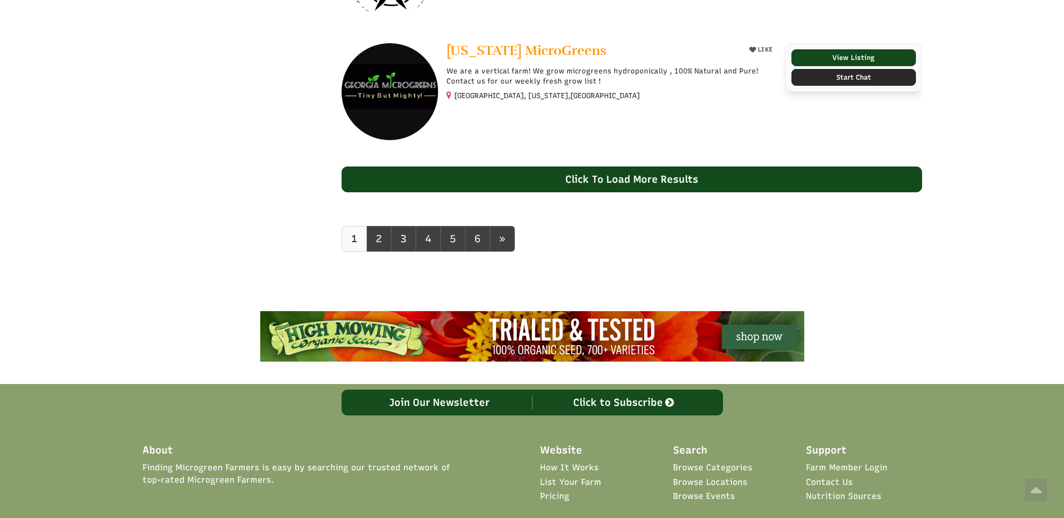
scroll to position [15799, 0]
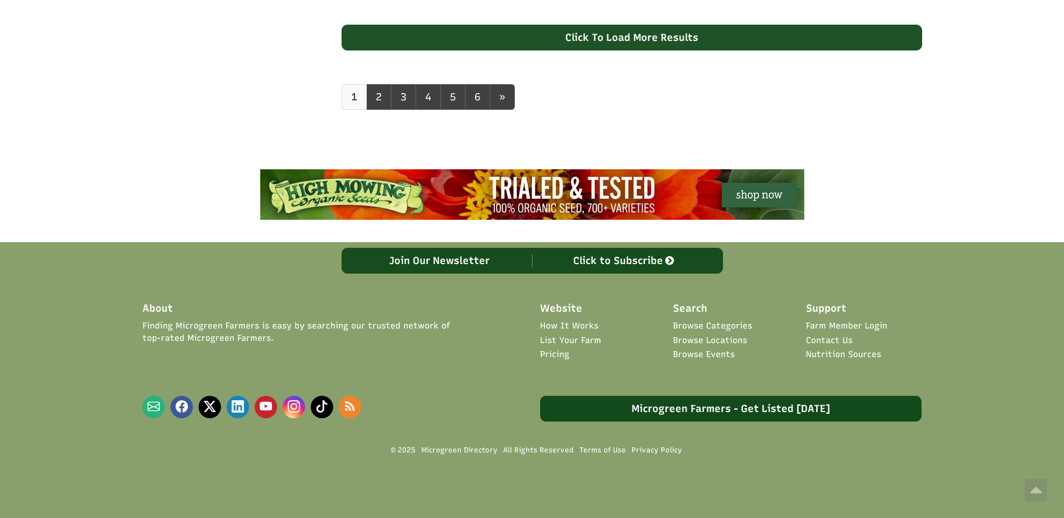
click at [621, 35] on div "Click To Load More Results" at bounding box center [632, 38] width 580 height 26
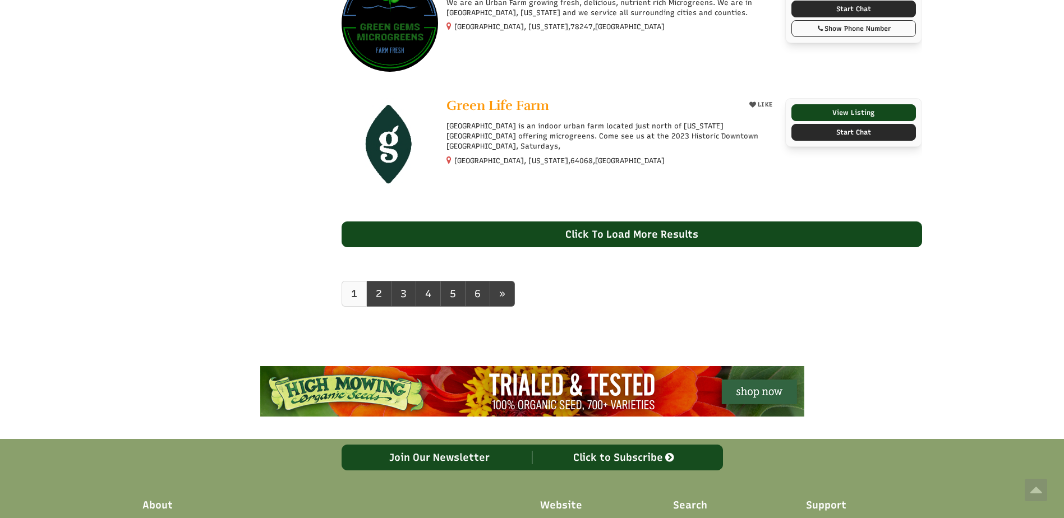
scroll to position [16888, 0]
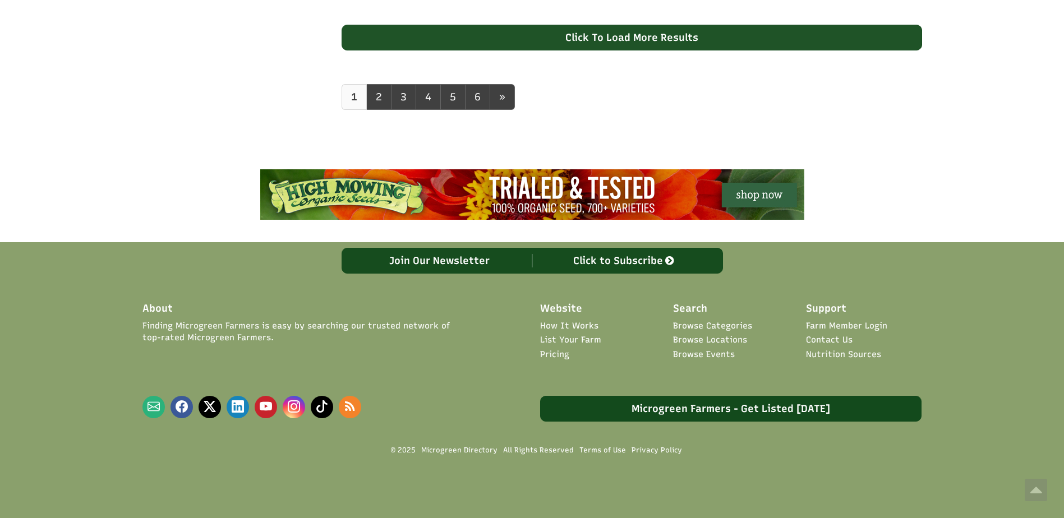
click at [652, 45] on div "Click To Load More Results" at bounding box center [632, 38] width 580 height 26
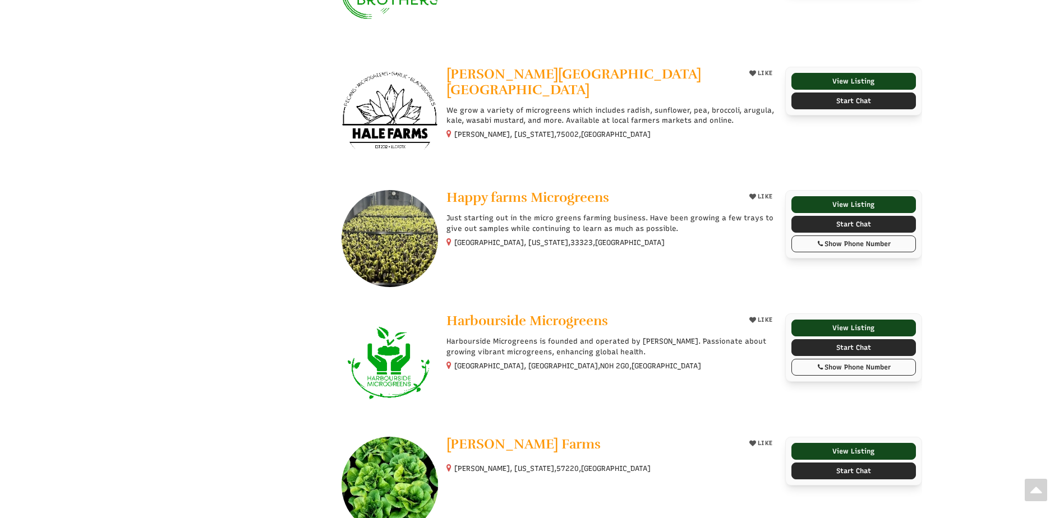
scroll to position [17998, 0]
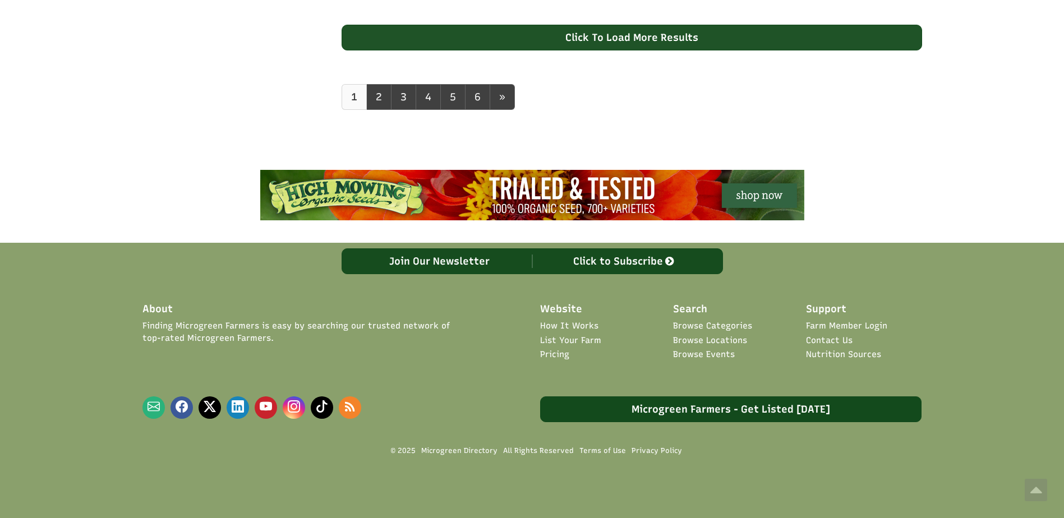
click at [604, 28] on div "Click To Load More Results" at bounding box center [632, 38] width 580 height 26
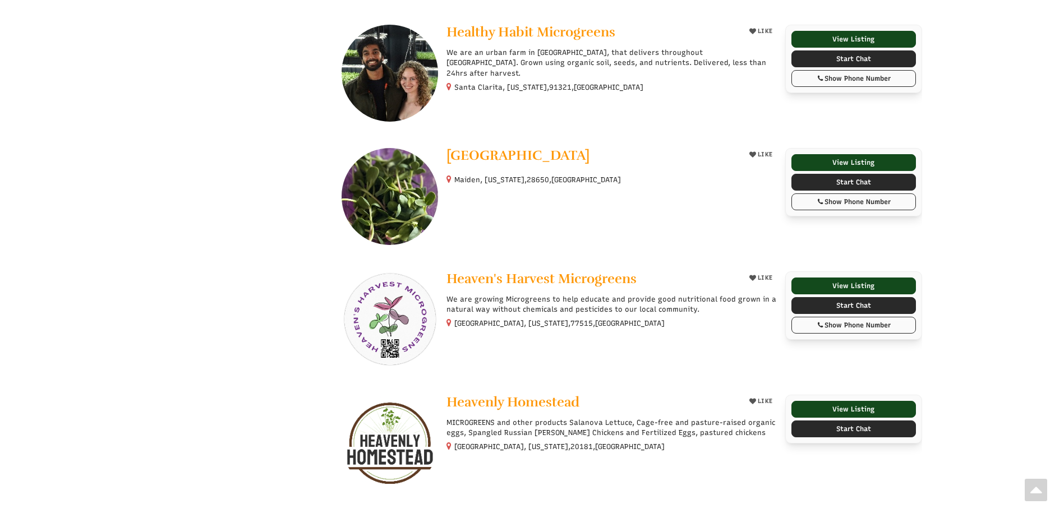
scroll to position [19108, 0]
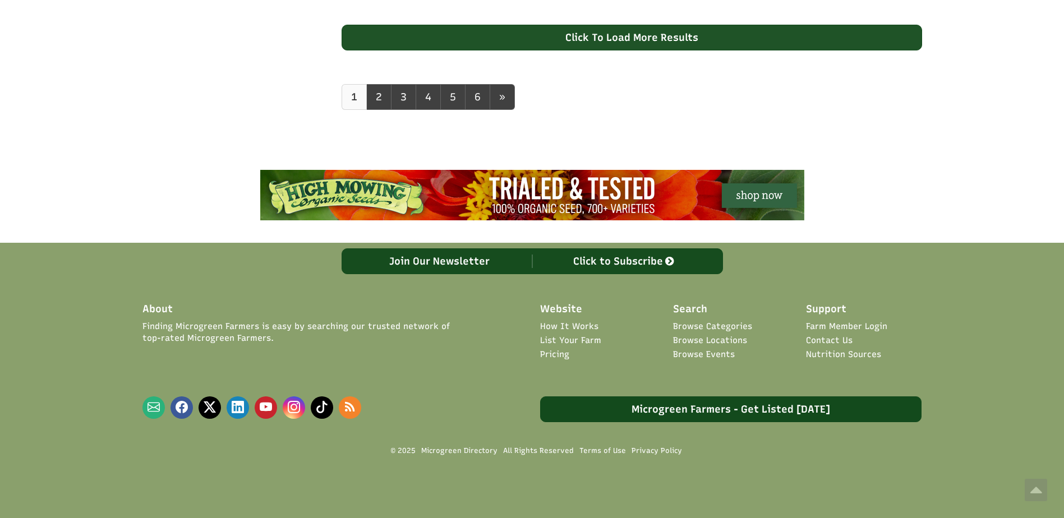
click at [625, 37] on div "Click To Load More Results" at bounding box center [632, 38] width 580 height 26
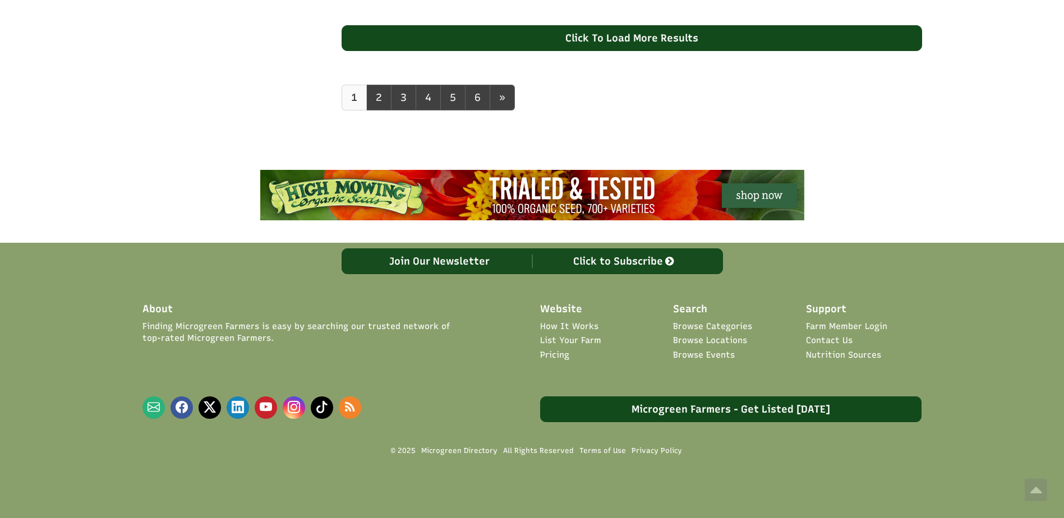
scroll to position [20218, 0]
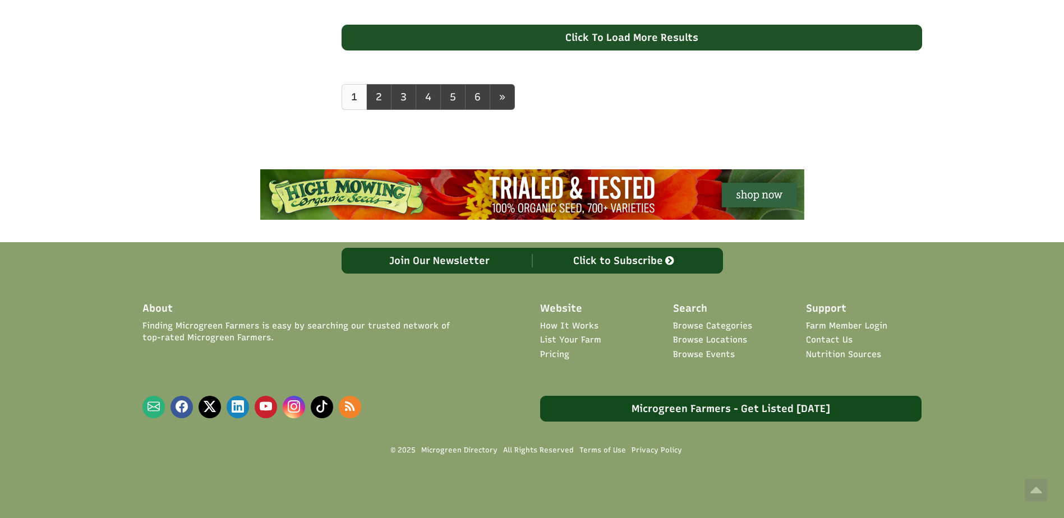
click at [636, 42] on div "Click To Load More Results" at bounding box center [632, 38] width 580 height 26
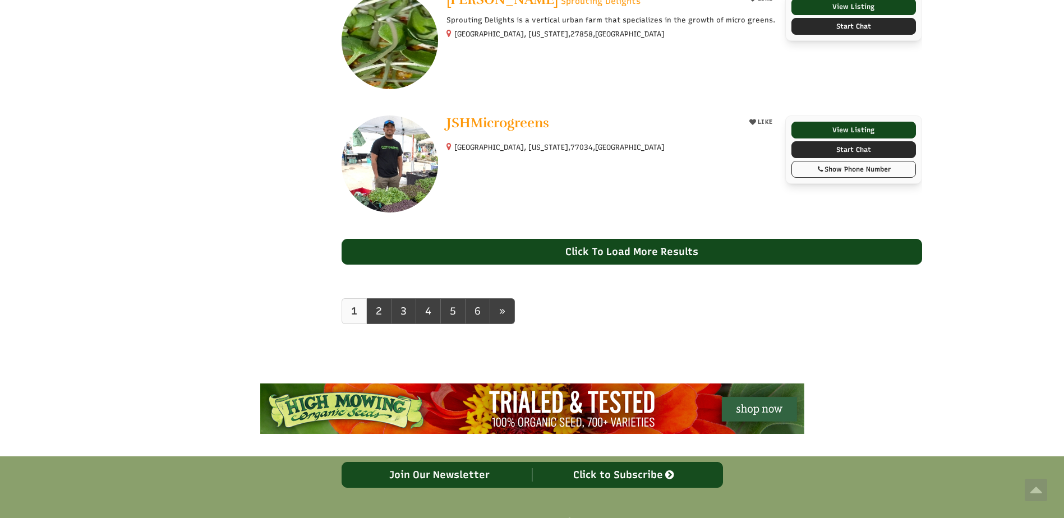
scroll to position [21328, 0]
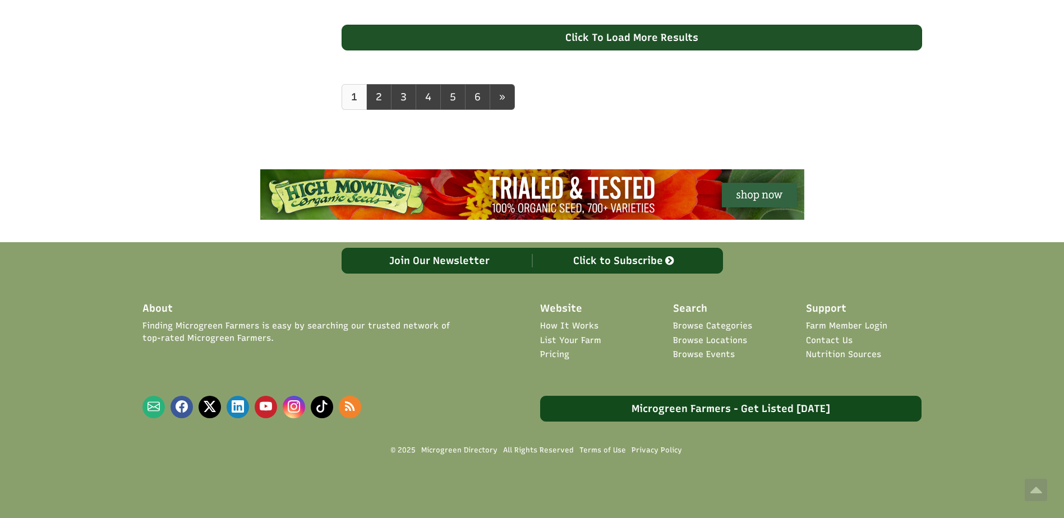
click at [643, 40] on div "Click To Load More Results" at bounding box center [632, 38] width 580 height 26
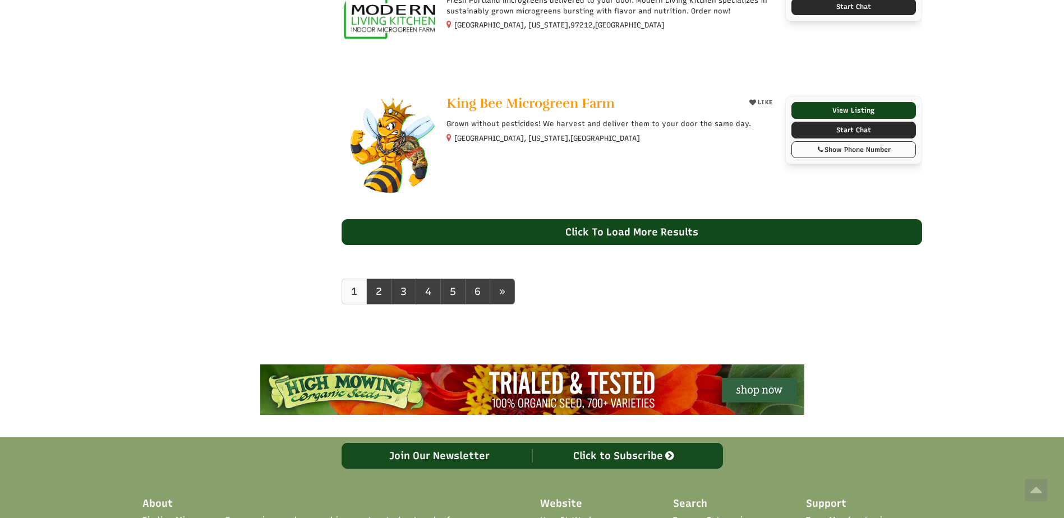
scroll to position [22322, 0]
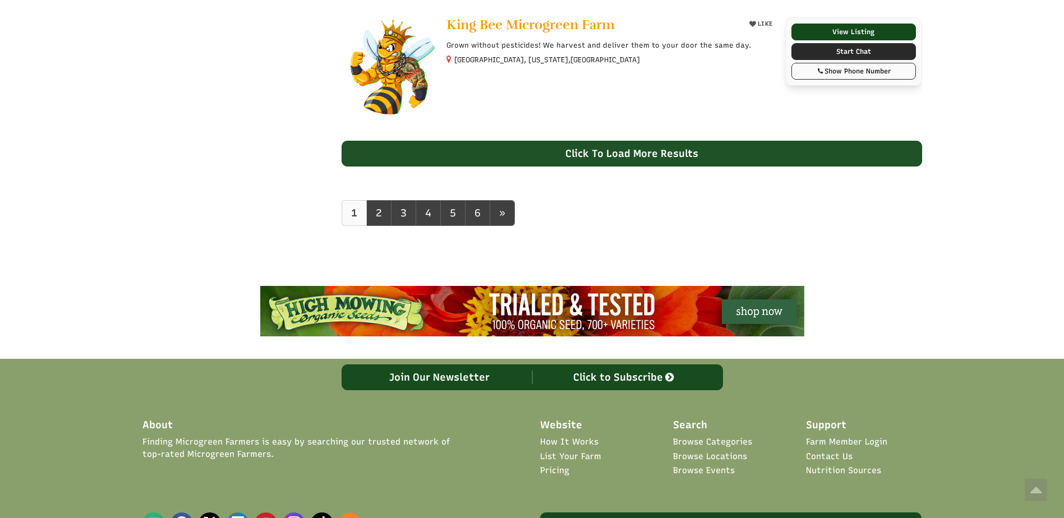
click at [580, 154] on div "Click To Load More Results" at bounding box center [632, 154] width 580 height 26
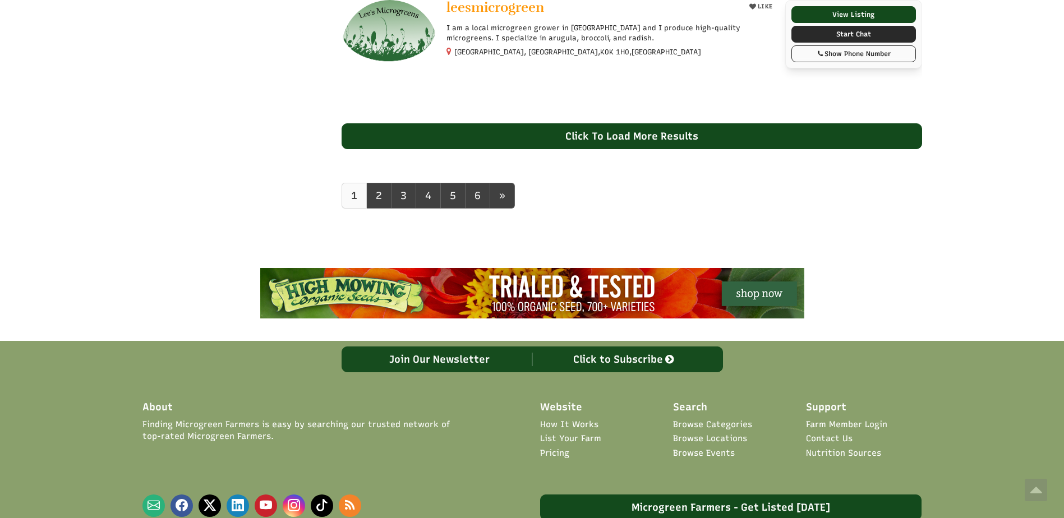
scroll to position [23548, 0]
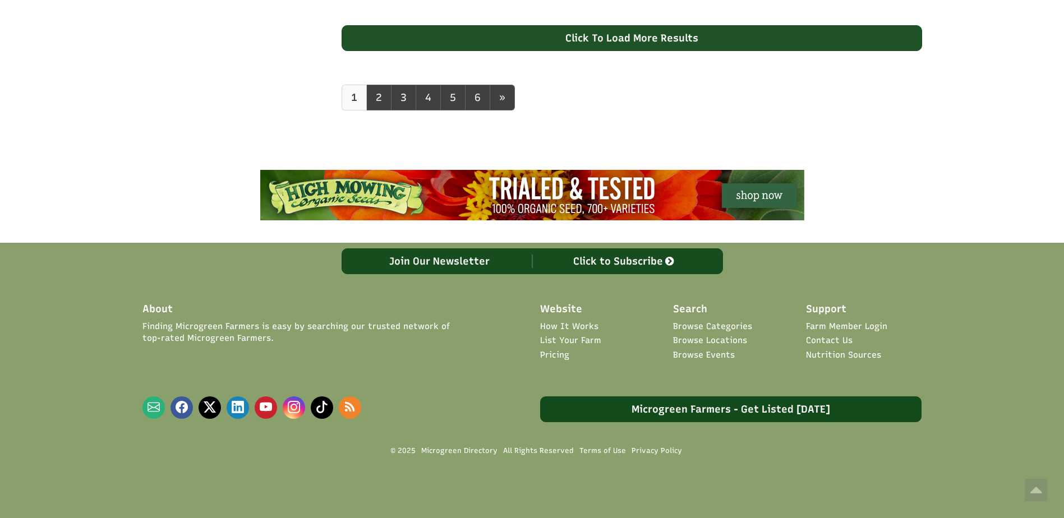
click at [646, 36] on div "Click To Load More Results" at bounding box center [632, 38] width 580 height 26
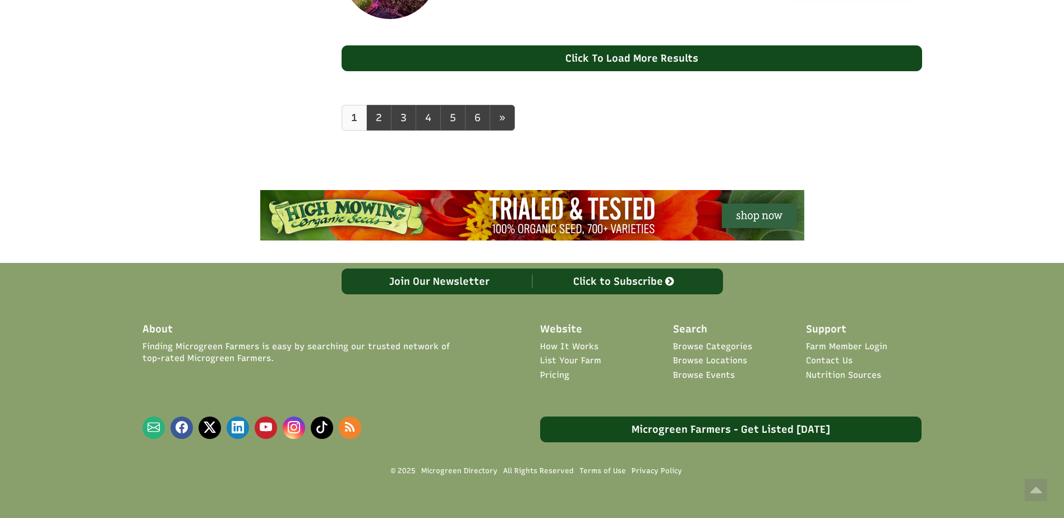
scroll to position [24659, 0]
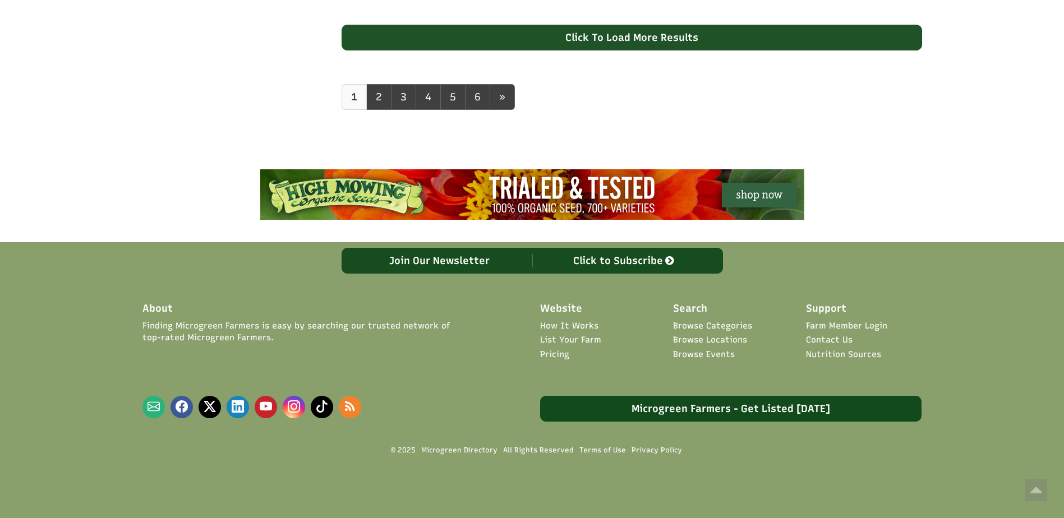
click at [574, 25] on div "Click To Load More Results" at bounding box center [632, 38] width 580 height 26
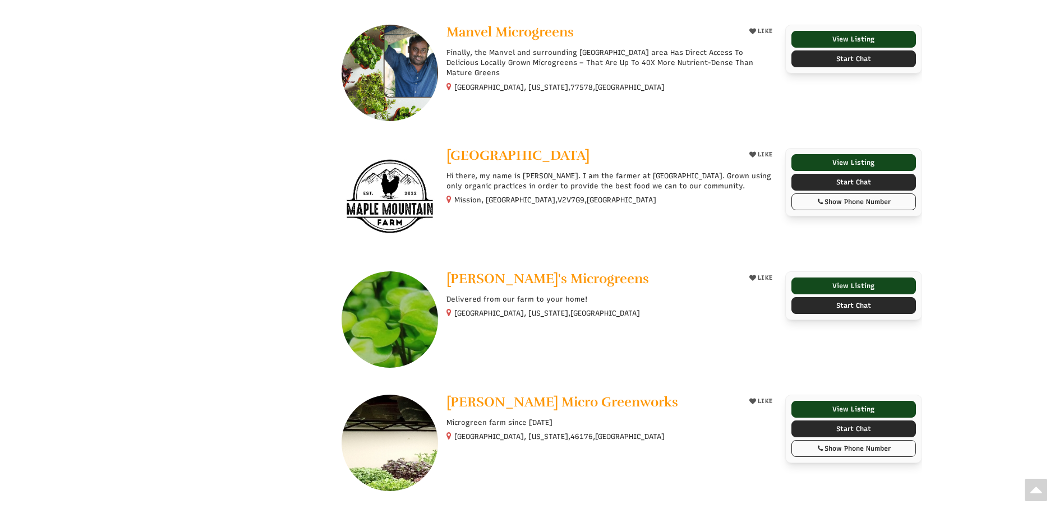
scroll to position [25768, 0]
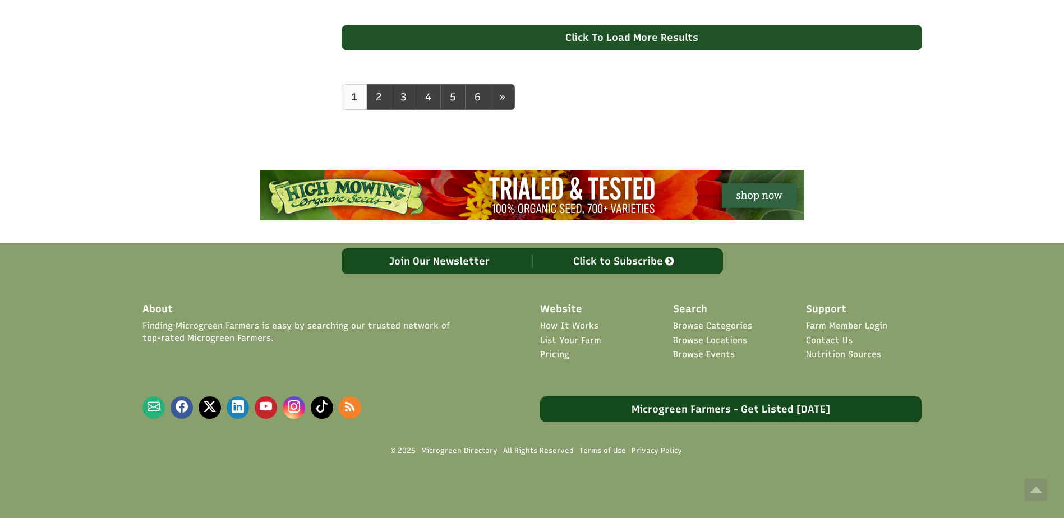
click at [591, 37] on div "Click To Load More Results" at bounding box center [632, 38] width 580 height 26
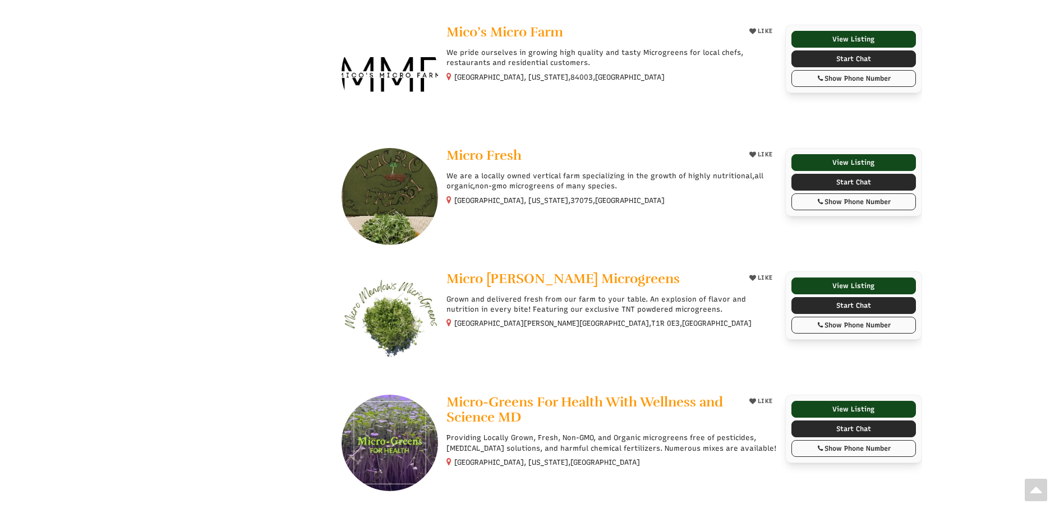
scroll to position [26863, 0]
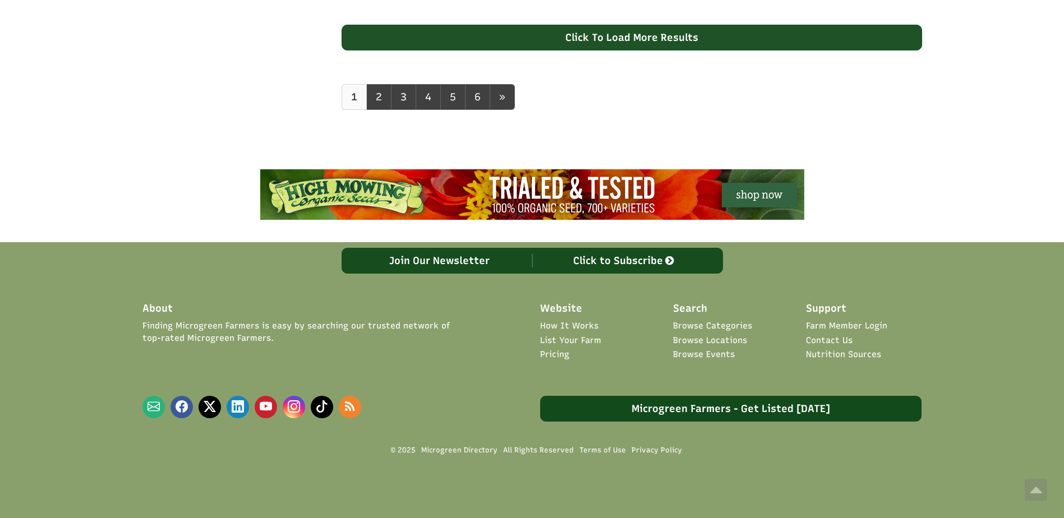
click at [564, 44] on div "Click To Load More Results" at bounding box center [632, 38] width 580 height 26
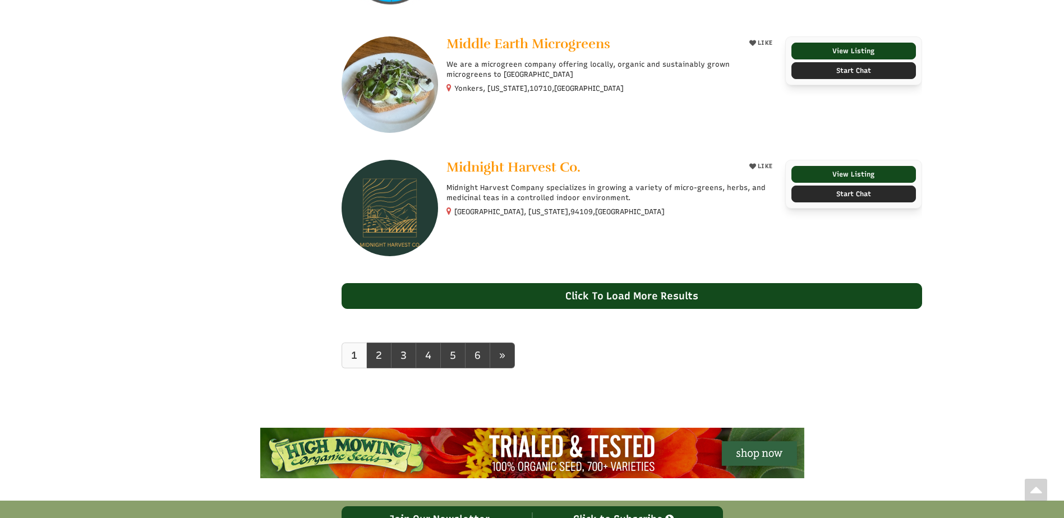
scroll to position [27966, 0]
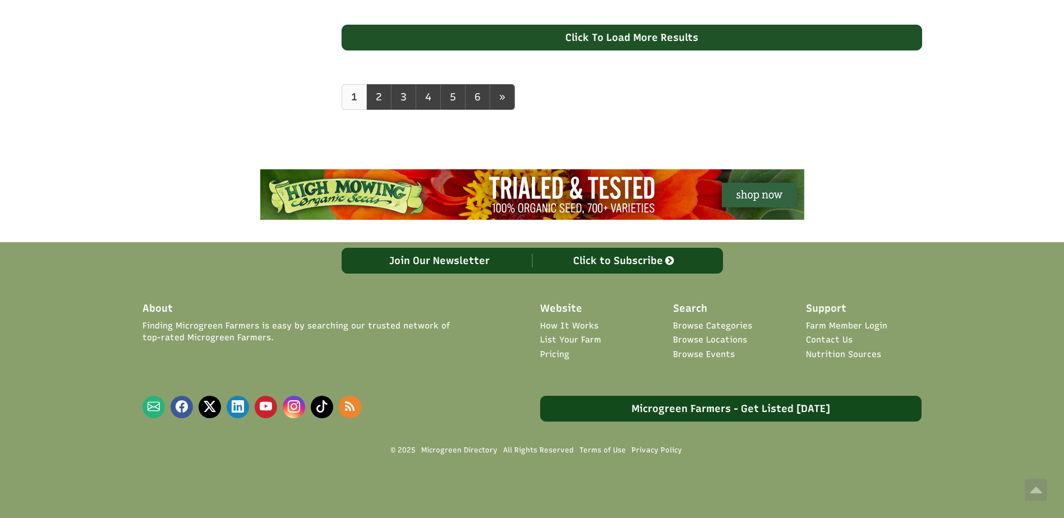
click at [657, 36] on div "Click To Load More Results" at bounding box center [632, 38] width 580 height 26
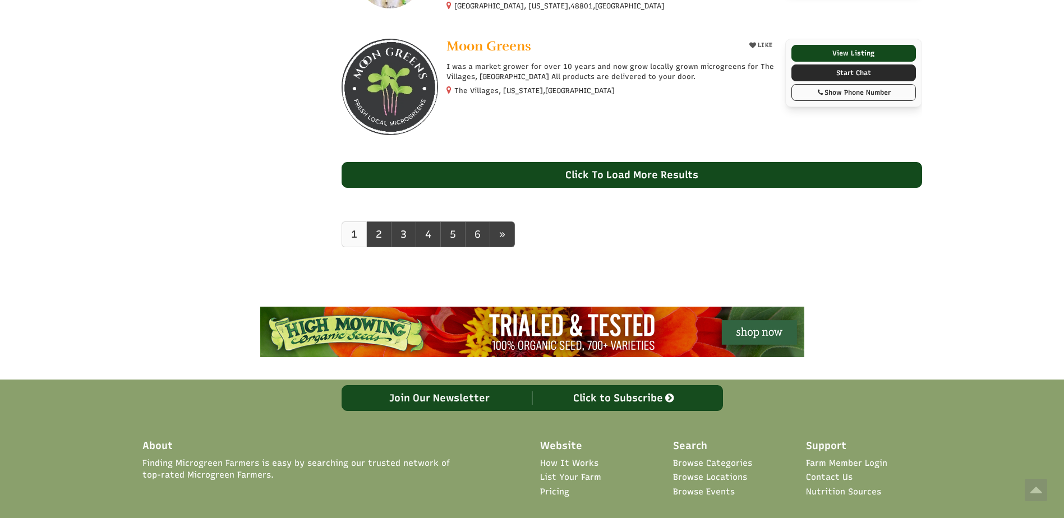
scroll to position [29044, 0]
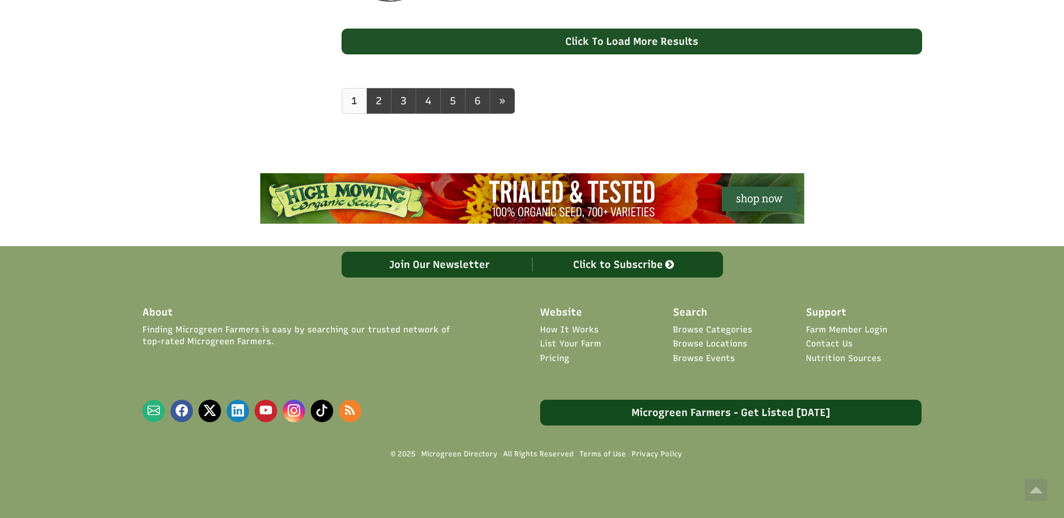
click at [583, 40] on div "Click To Load More Results" at bounding box center [632, 42] width 580 height 26
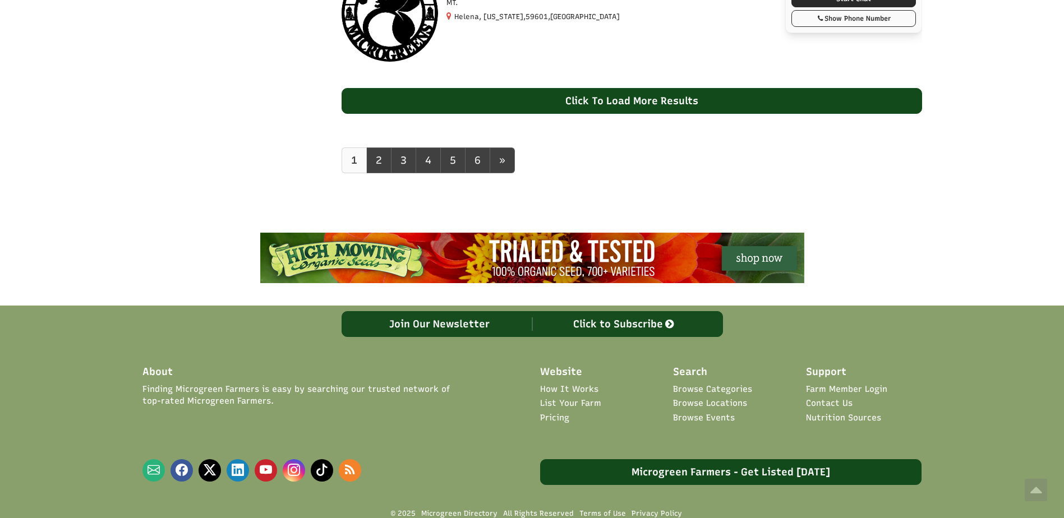
scroll to position [30154, 0]
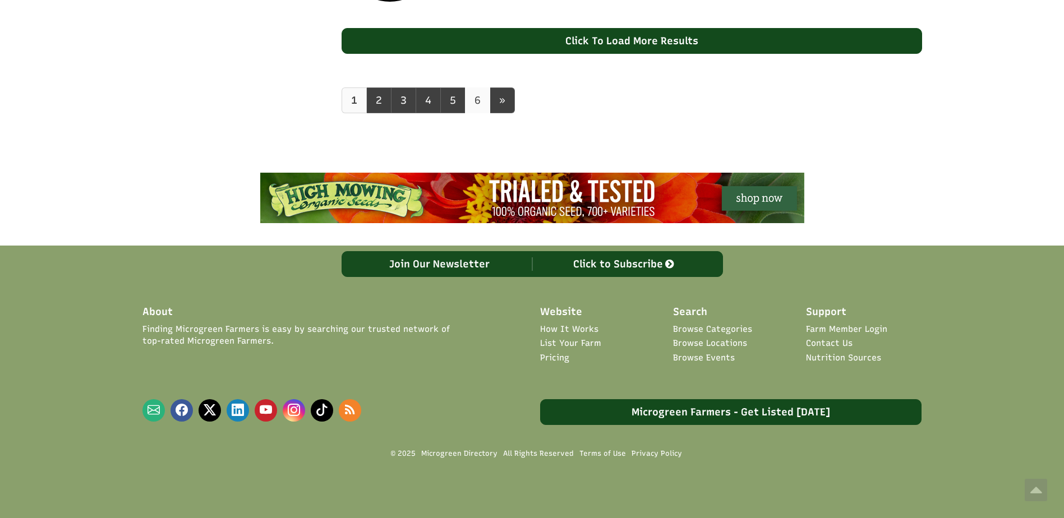
click at [481, 101] on link "6" at bounding box center [477, 100] width 25 height 26
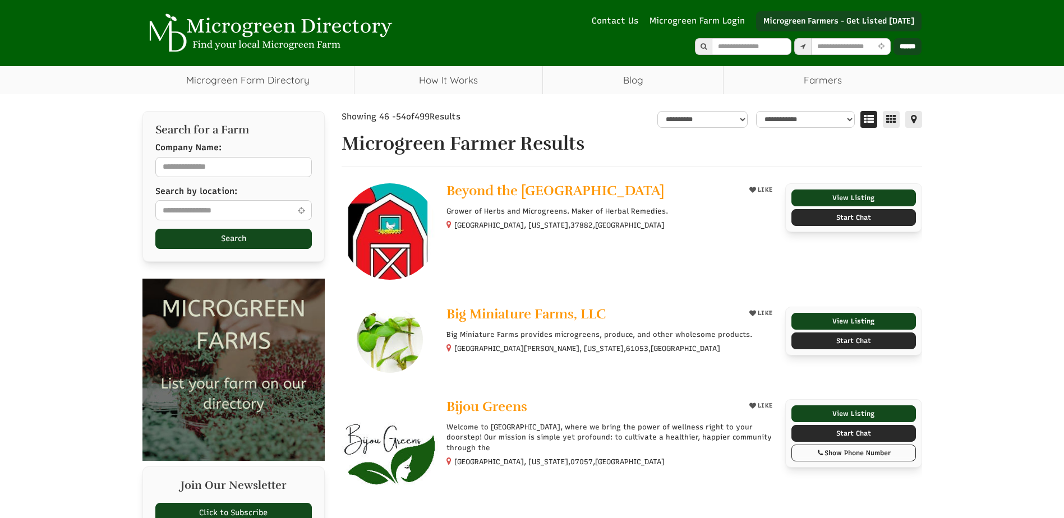
select select "Language Translate Widget"
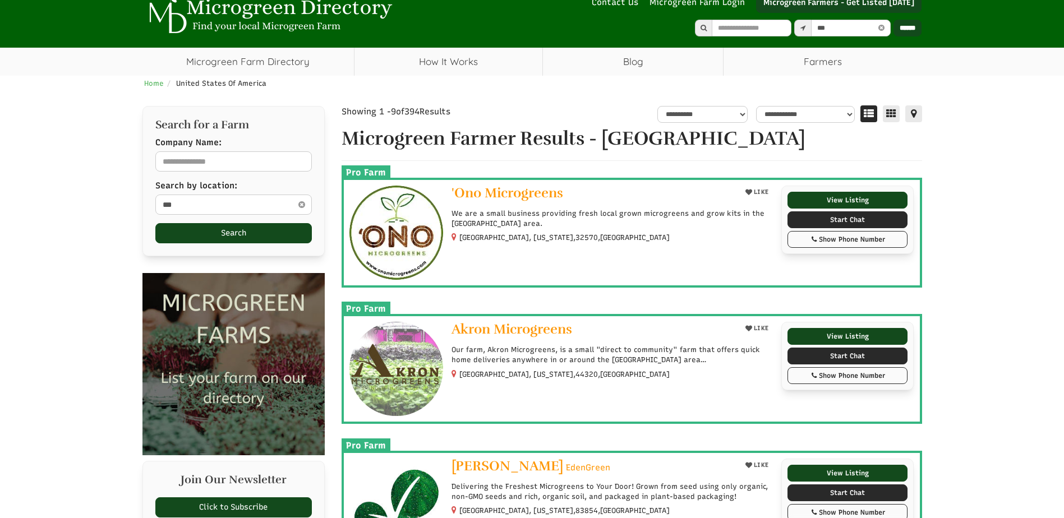
select select "Language Translate Widget"
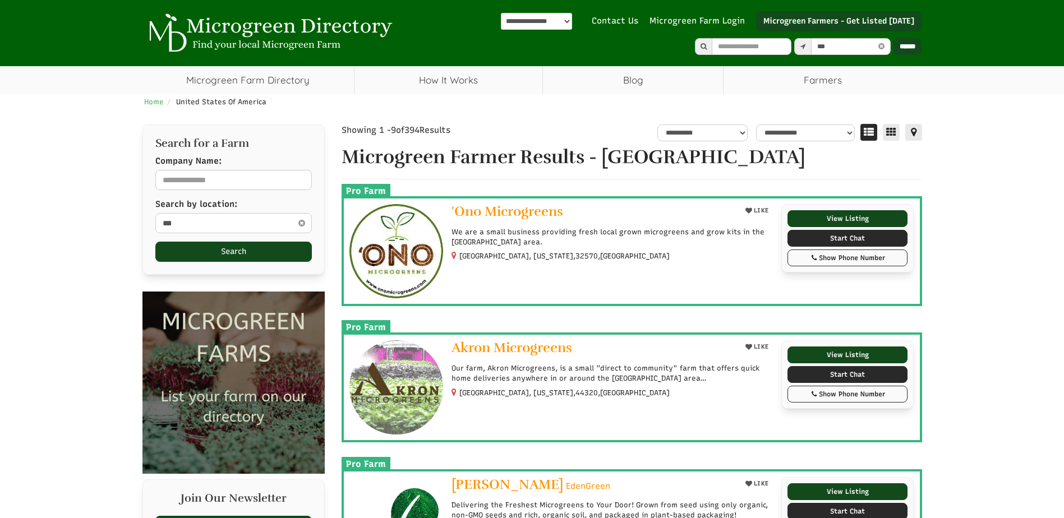
click at [300, 222] on icon at bounding box center [301, 222] width 12 height 13
click at [301, 251] on button "Search" at bounding box center [233, 252] width 156 height 20
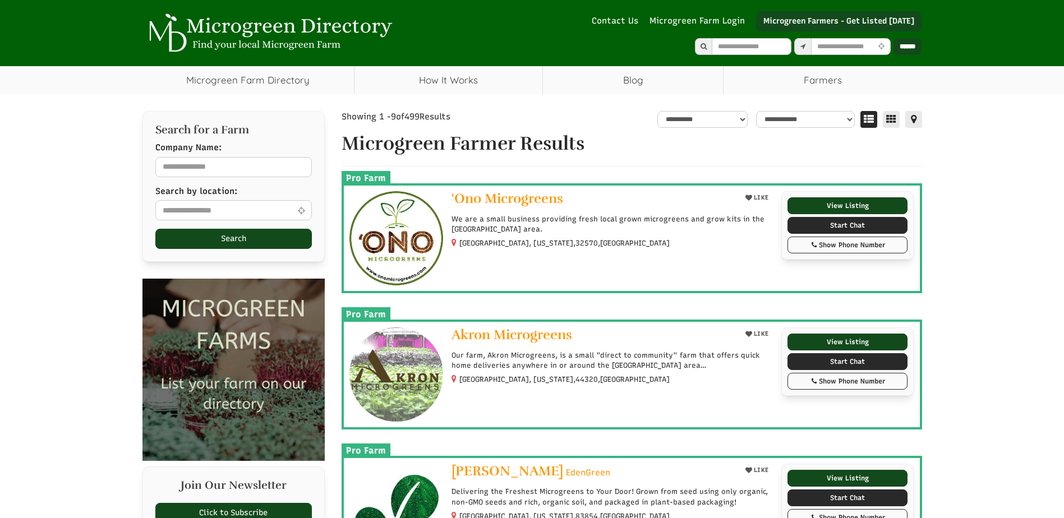
select select "Language Translate Widget"
